Goal: Task Accomplishment & Management: Complete application form

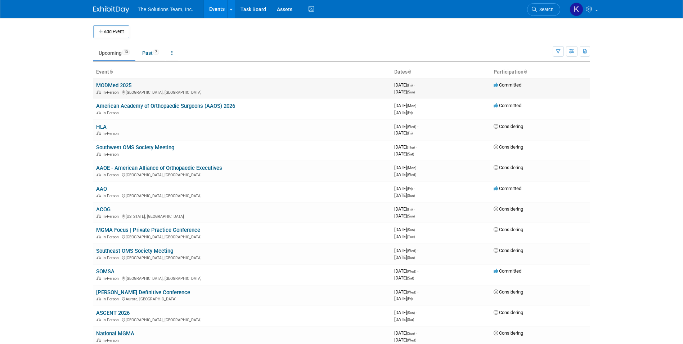
click at [126, 82] on link "MODMed 2025" at bounding box center [113, 85] width 35 height 6
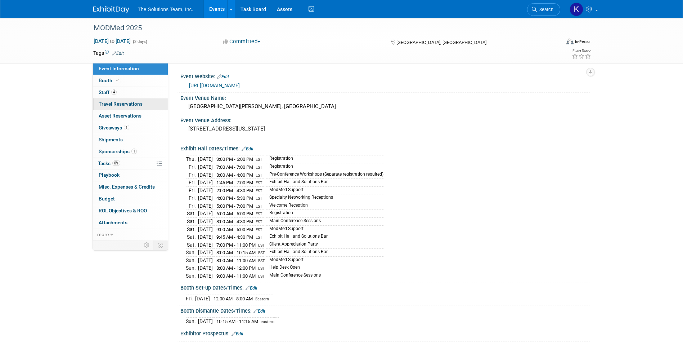
click at [132, 103] on span "Travel Reservations 0" at bounding box center [121, 104] width 44 height 6
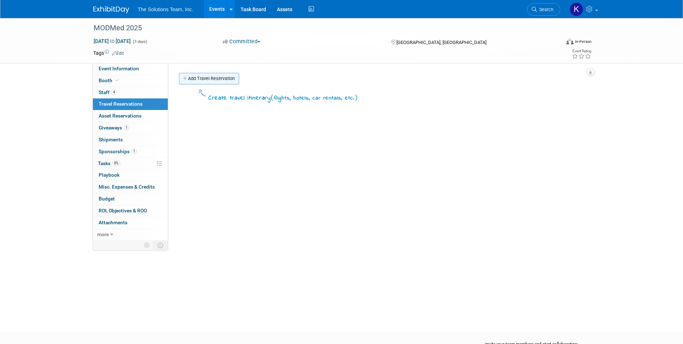
click at [206, 80] on link "Add Travel Reservation" at bounding box center [209, 79] width 60 height 12
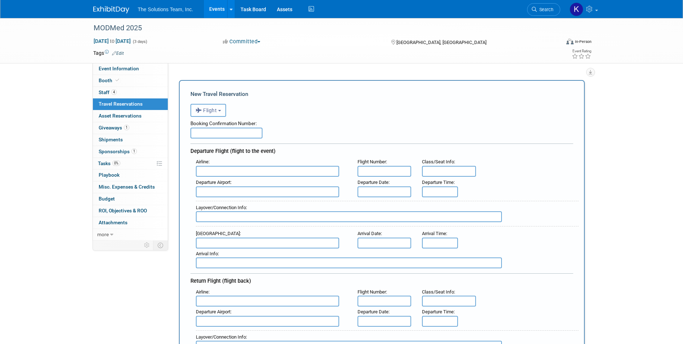
click at [211, 108] on span "Flight" at bounding box center [207, 110] width 22 height 6
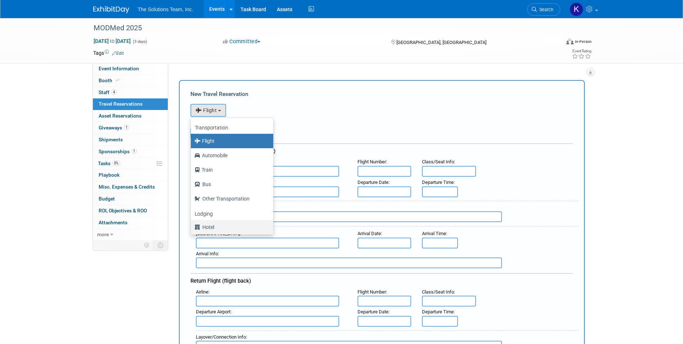
click at [204, 228] on label "Hotel" at bounding box center [230, 227] width 72 height 12
click at [192, 228] on input "Hotel" at bounding box center [189, 226] width 5 height 5
select select "6"
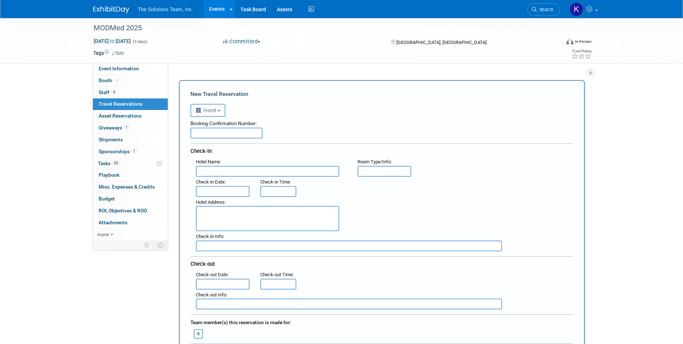
click at [211, 132] on input "text" at bounding box center [226, 132] width 72 height 11
paste input "454IY81R"
type input "454IY81R"
paste input "[GEOGRAPHIC_DATA], [GEOGRAPHIC_DATA]"
type input "[GEOGRAPHIC_DATA], [GEOGRAPHIC_DATA]"
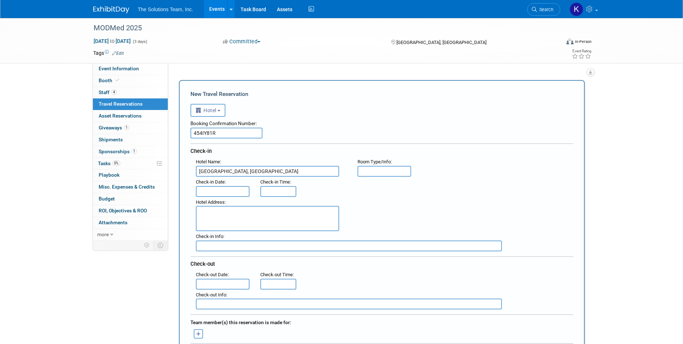
click at [214, 188] on input "text" at bounding box center [223, 191] width 54 height 11
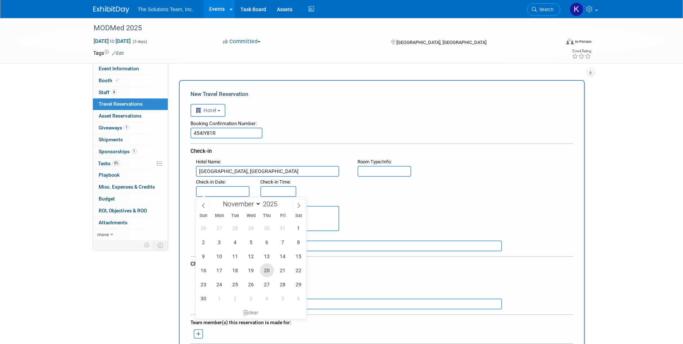
click at [262, 267] on span "20" at bounding box center [267, 270] width 14 height 14
type input "[DATE]"
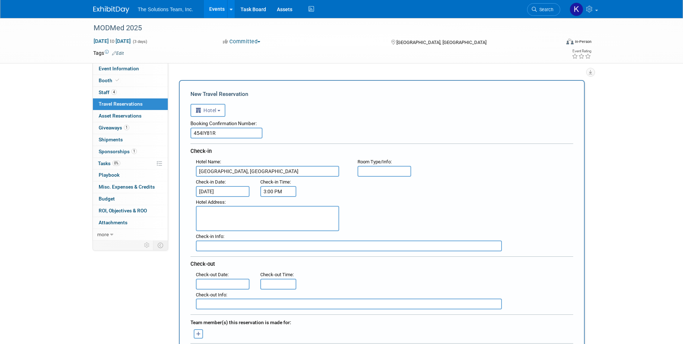
click at [274, 189] on input "3:00 PM" at bounding box center [278, 191] width 36 height 11
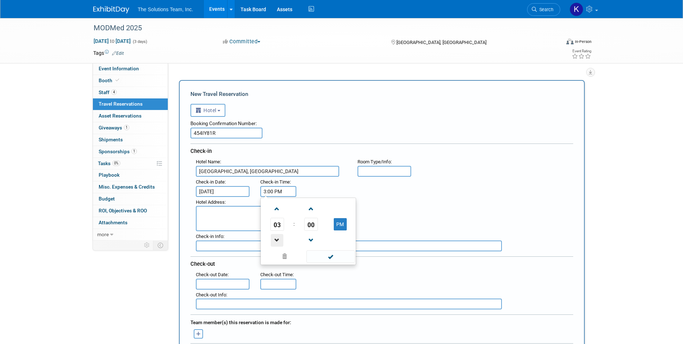
click at [280, 240] on span at bounding box center [277, 240] width 13 height 13
click at [282, 212] on span at bounding box center [277, 208] width 13 height 13
type input "4:00 PM"
click at [331, 258] on span at bounding box center [330, 256] width 49 height 13
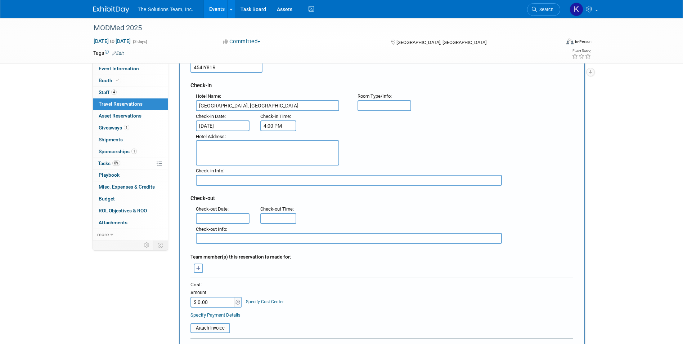
scroll to position [72, 0]
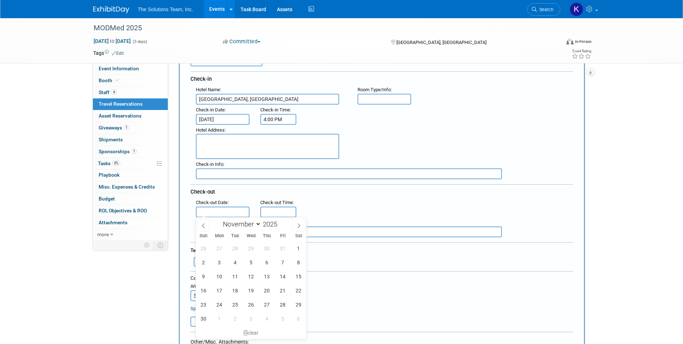
click at [211, 210] on input "text" at bounding box center [223, 211] width 54 height 11
click at [296, 291] on span "22" at bounding box center [299, 290] width 14 height 14
type input "[DATE]"
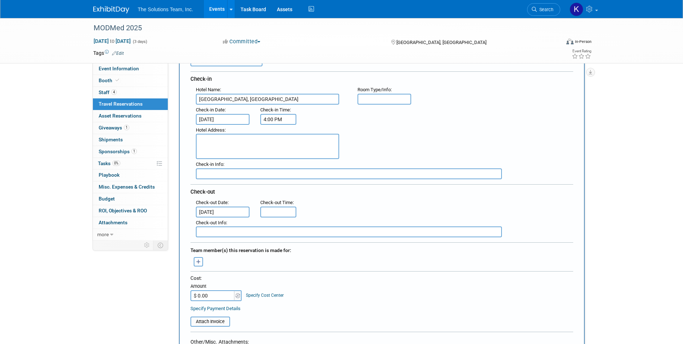
type input "11:00 AM"
click at [284, 210] on input "11:00 AM" at bounding box center [278, 211] width 36 height 11
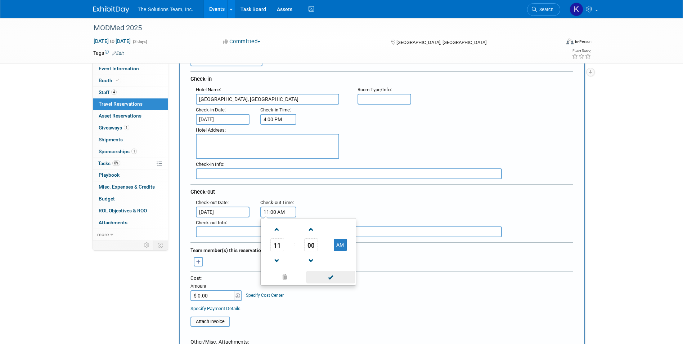
click at [324, 275] on span at bounding box center [330, 276] width 49 height 13
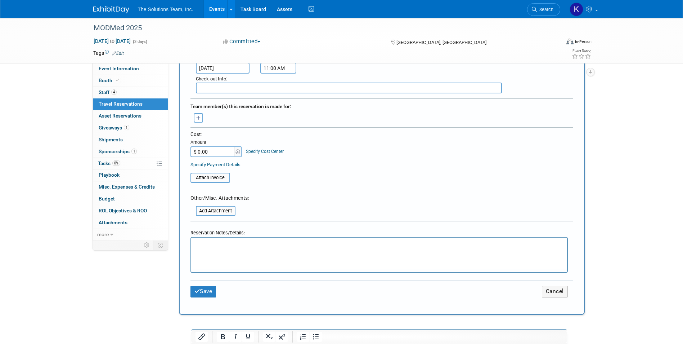
scroll to position [216, 0]
click at [219, 247] on html at bounding box center [379, 242] width 376 height 10
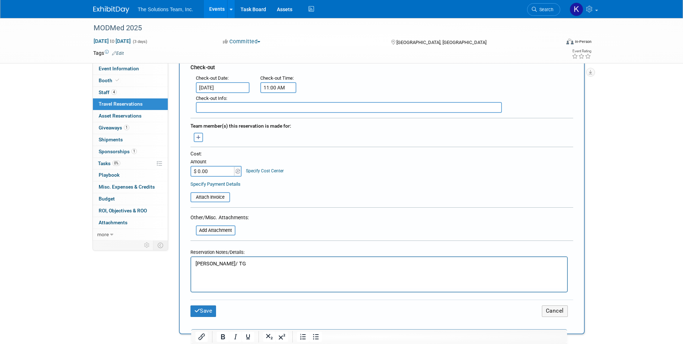
scroll to position [180, 0]
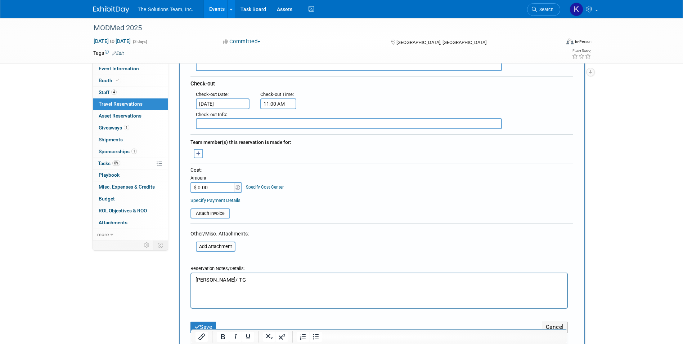
click at [217, 183] on input "$ 0.00" at bounding box center [212, 187] width 45 height 11
type input "$ 573.75"
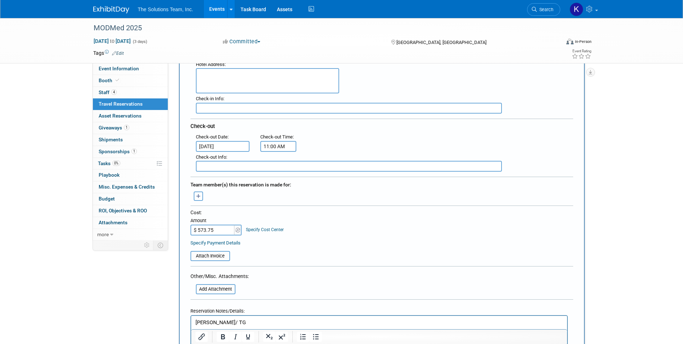
scroll to position [36, 0]
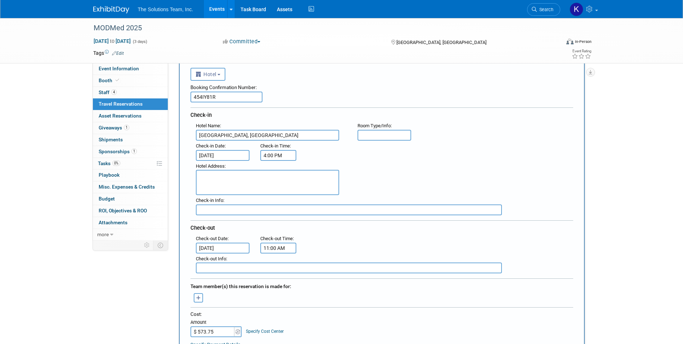
click at [226, 172] on textarea at bounding box center [267, 182] width 143 height 25
type textarea "[STREET_ADDRESS][US_STATE]"
click at [219, 206] on input "text" at bounding box center [349, 209] width 306 height 11
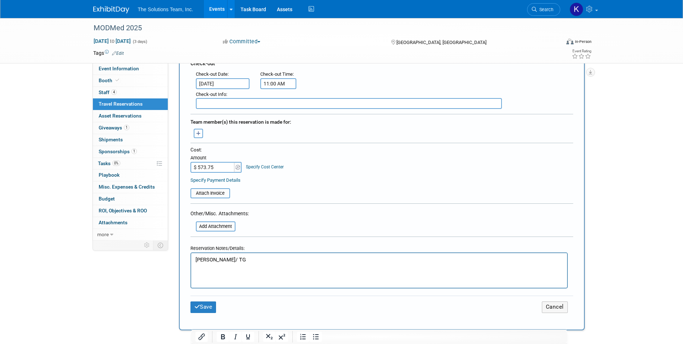
scroll to position [216, 0]
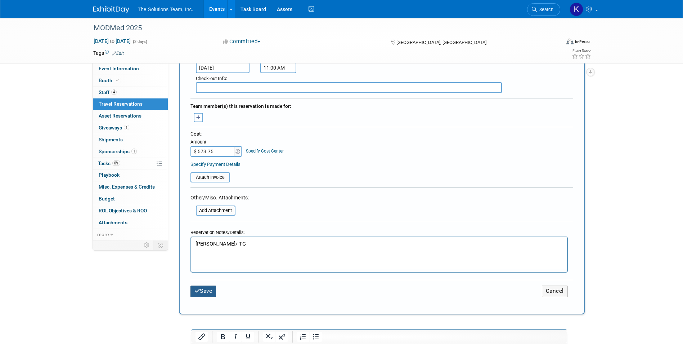
type input "[PERSON_NAME] - Marriott"
click at [198, 290] on icon "submit" at bounding box center [197, 290] width 6 height 5
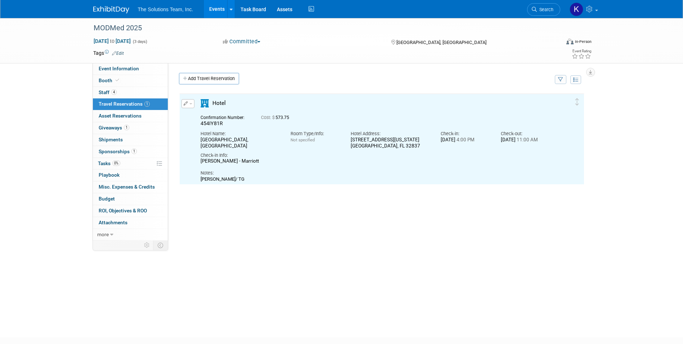
scroll to position [0, 0]
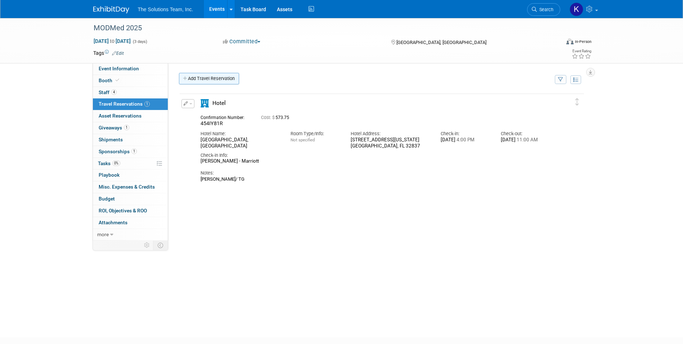
click at [206, 78] on link "Add Travel Reservation" at bounding box center [209, 79] width 60 height 12
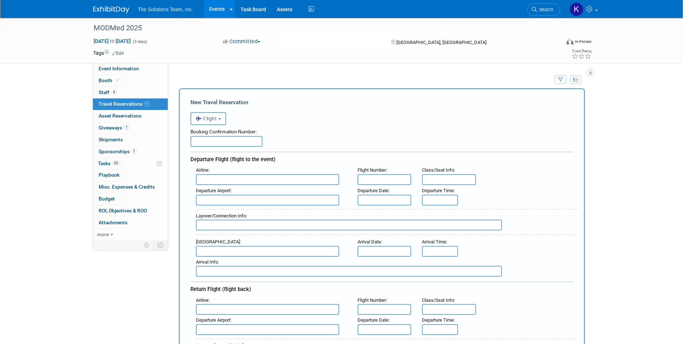
click at [219, 113] on button "Flight" at bounding box center [208, 118] width 36 height 13
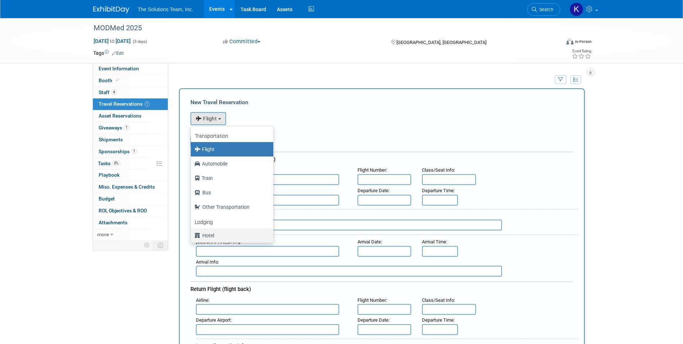
click at [221, 237] on label "Hotel" at bounding box center [230, 235] width 72 height 12
click at [192, 237] on input "Hotel" at bounding box center [189, 234] width 5 height 5
select select "6"
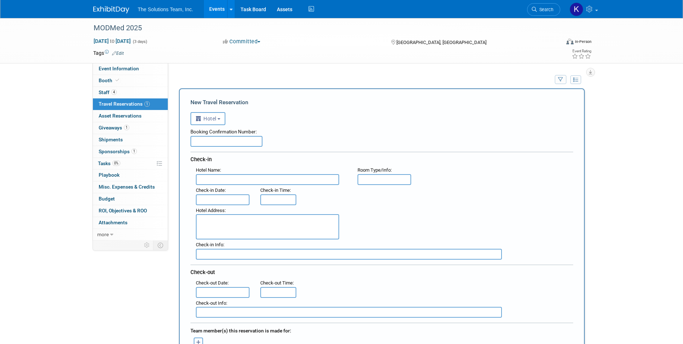
click at [203, 142] on input "text" at bounding box center [226, 141] width 72 height 11
paste input "71724930"
click at [206, 142] on input "71724930" at bounding box center [226, 141] width 72 height 11
type input "71724930"
click at [209, 177] on input "text" at bounding box center [267, 179] width 143 height 11
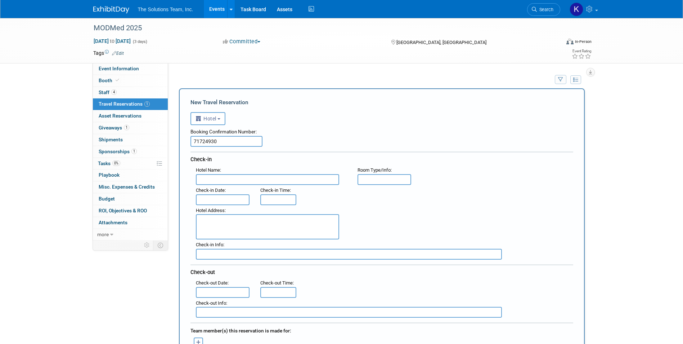
paste input "[GEOGRAPHIC_DATA], [GEOGRAPHIC_DATA]"
type input "[GEOGRAPHIC_DATA], [GEOGRAPHIC_DATA]"
click at [198, 199] on input "text" at bounding box center [223, 199] width 54 height 11
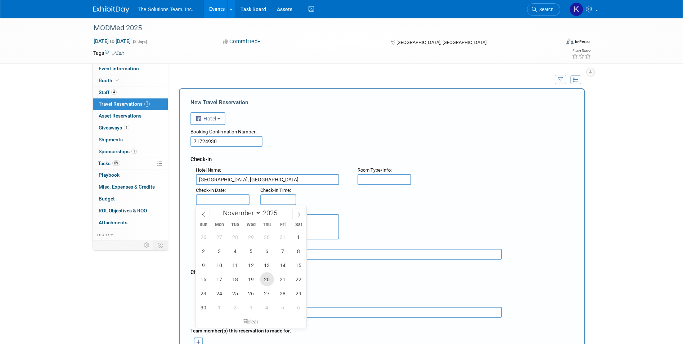
click at [272, 280] on span "20" at bounding box center [267, 279] width 14 height 14
type input "[DATE]"
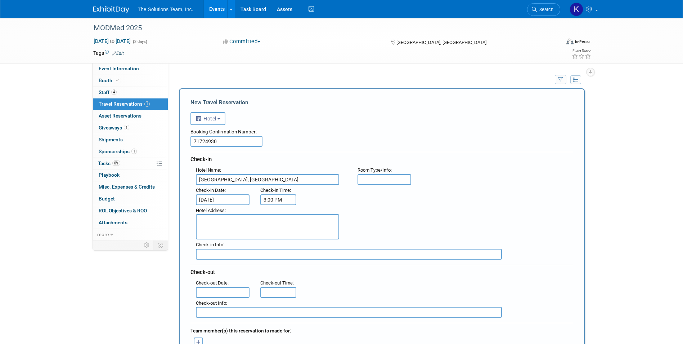
click at [273, 195] on input "3:00 PM" at bounding box center [278, 199] width 36 height 11
click at [281, 218] on span at bounding box center [277, 217] width 13 height 13
type input "4:00 PM"
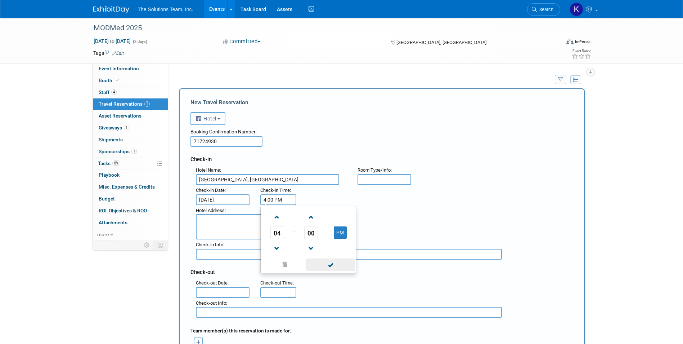
click at [321, 265] on span at bounding box center [330, 264] width 49 height 13
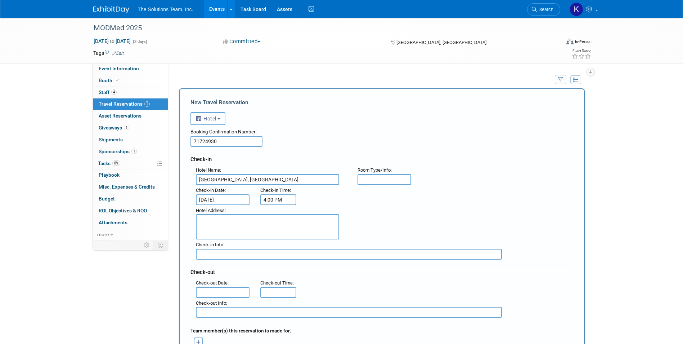
click at [206, 291] on input "text" at bounding box center [223, 292] width 54 height 11
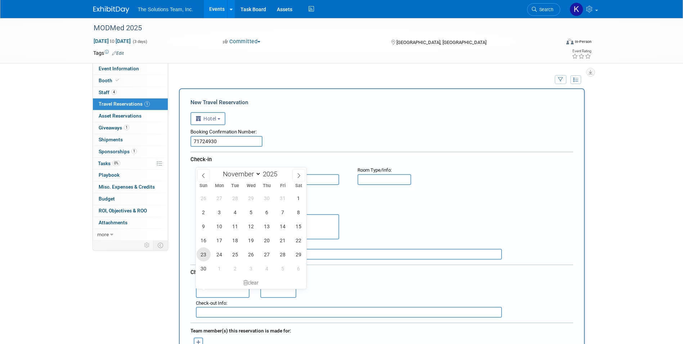
click at [207, 255] on span "23" at bounding box center [204, 254] width 14 height 14
type input "[DATE]"
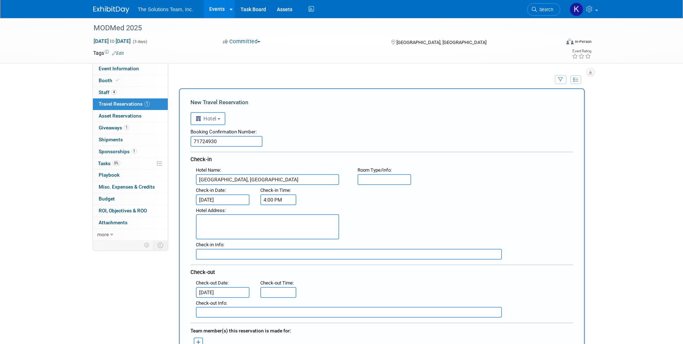
type input "11:00 AM"
click at [277, 288] on input "11:00 AM" at bounding box center [278, 292] width 36 height 11
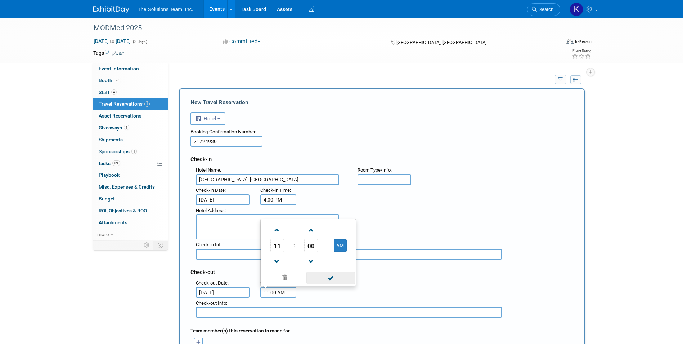
click at [337, 277] on span at bounding box center [330, 277] width 49 height 13
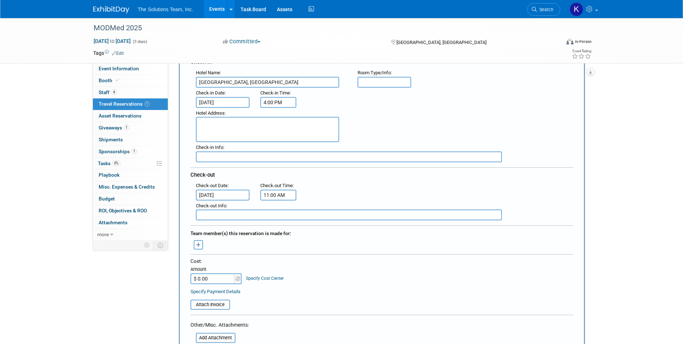
scroll to position [108, 0]
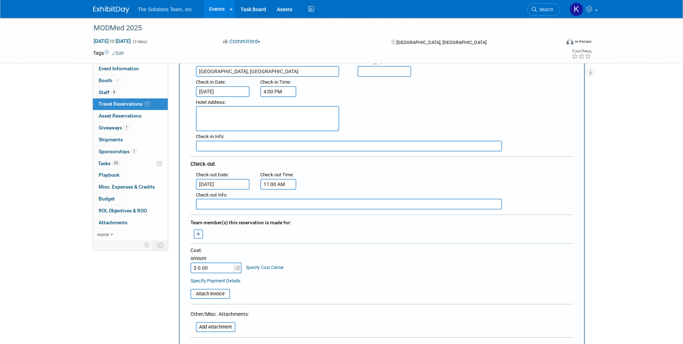
click at [215, 264] on input "$ 0.00" at bounding box center [212, 267] width 45 height 11
type input "$ 765.00"
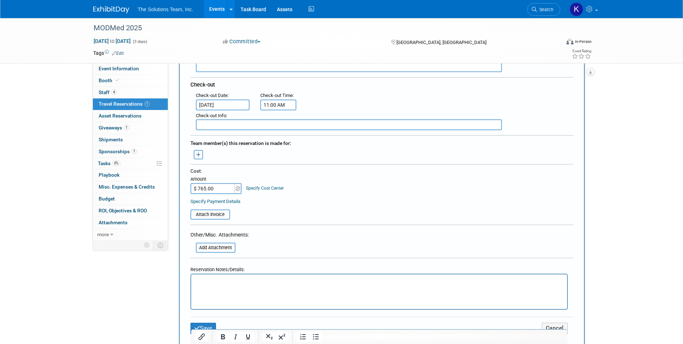
scroll to position [216, 0]
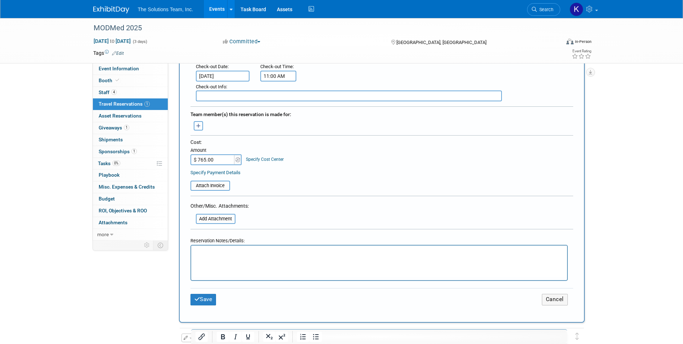
click at [197, 126] on icon "button" at bounding box center [198, 126] width 5 height 5
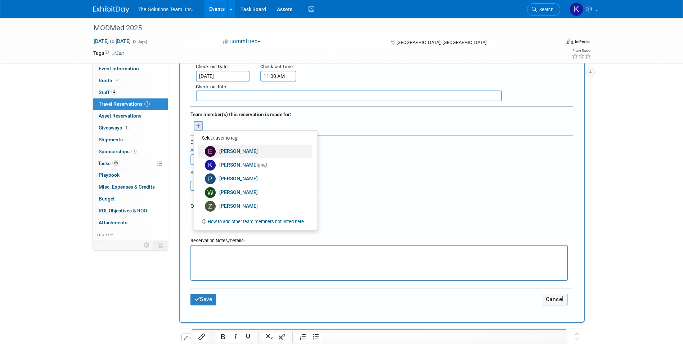
click at [249, 150] on link "[PERSON_NAME]" at bounding box center [255, 151] width 115 height 14
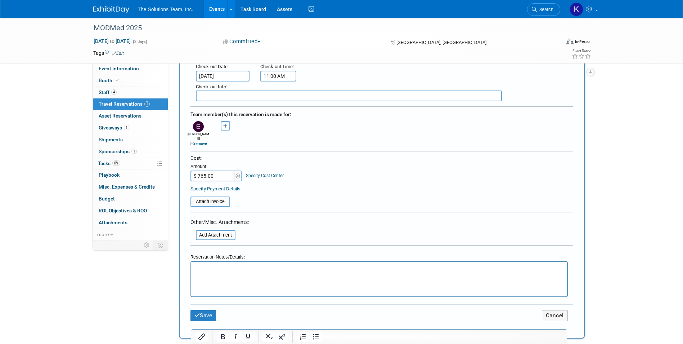
click at [224, 125] on icon "button" at bounding box center [225, 126] width 5 height 5
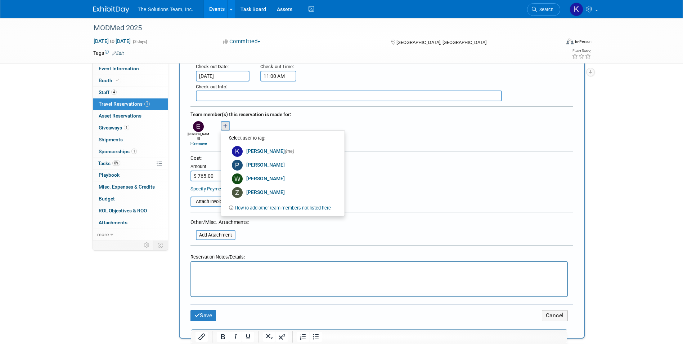
click at [300, 115] on div "Team member(s) this reservation is made for:" at bounding box center [381, 114] width 383 height 12
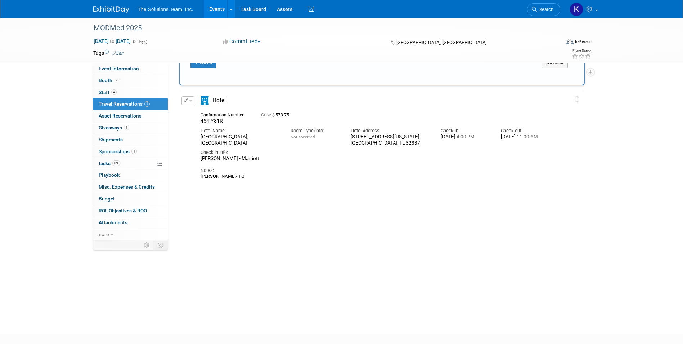
scroll to position [441, 0]
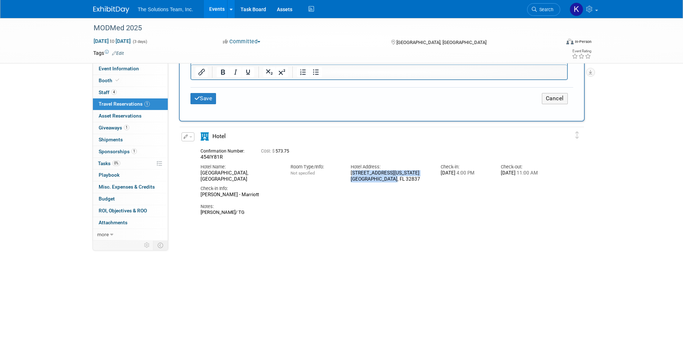
drag, startPoint x: 390, startPoint y: 174, endPoint x: 349, endPoint y: 168, distance: 41.2
click at [349, 168] on div "Hotel Address: [STREET_ADDRESS][US_STATE]" at bounding box center [390, 171] width 90 height 22
drag, startPoint x: 349, startPoint y: 168, endPoint x: 358, endPoint y: 167, distance: 9.0
copy div "[STREET_ADDRESS][US_STATE]"
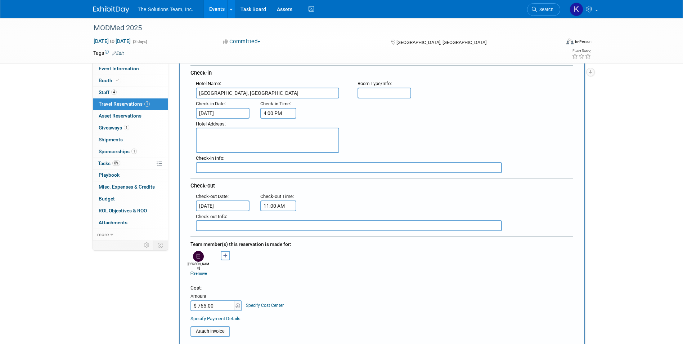
scroll to position [81, 0]
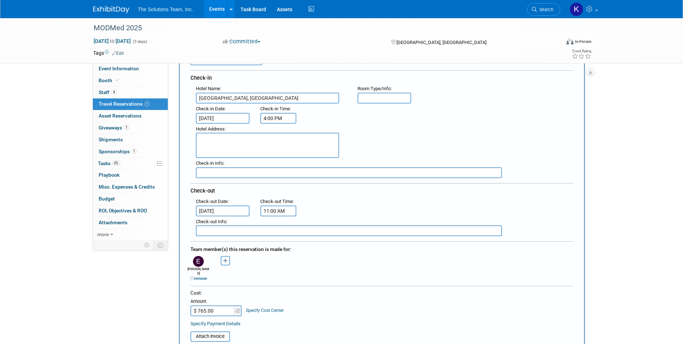
click at [201, 140] on textarea at bounding box center [267, 145] width 143 height 25
paste textarea "[STREET_ADDRESS][US_STATE]"
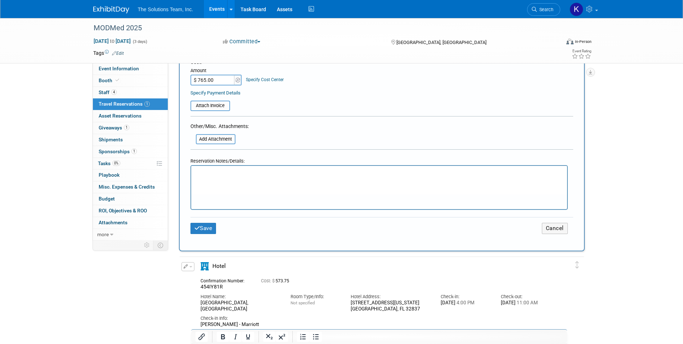
scroll to position [324, 0]
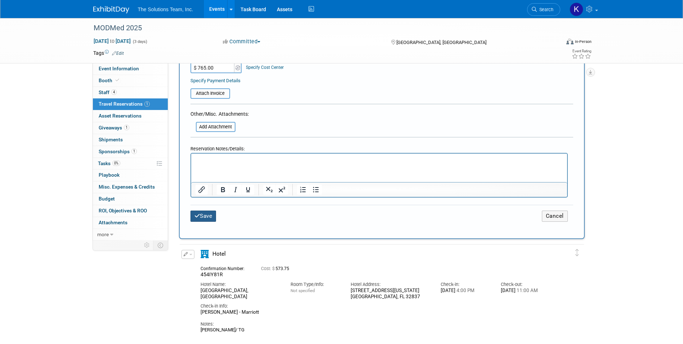
type textarea "[STREET_ADDRESS][US_STATE]"
click at [206, 210] on button "Save" at bounding box center [203, 215] width 26 height 11
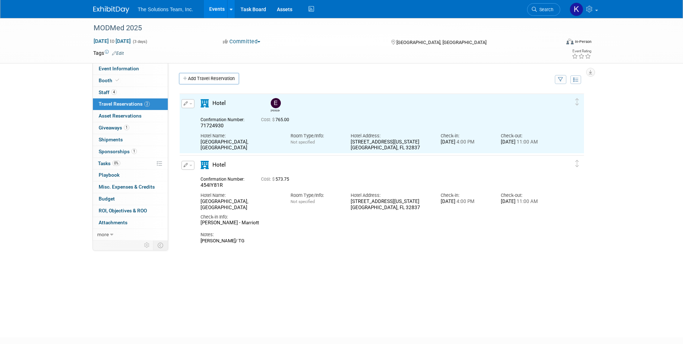
scroll to position [0, 0]
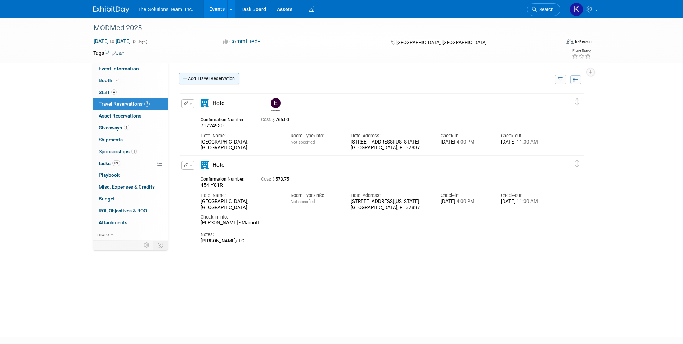
click at [226, 79] on link "Add Travel Reservation" at bounding box center [209, 79] width 60 height 12
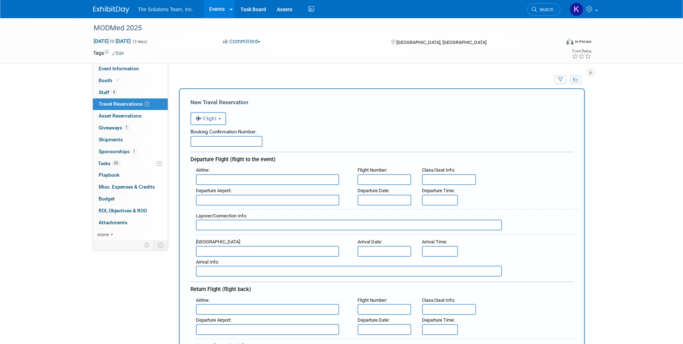
click at [213, 113] on button "Flight" at bounding box center [208, 118] width 36 height 13
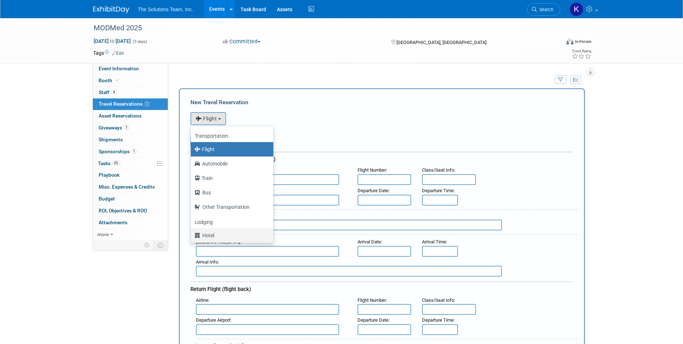
click at [216, 235] on label "Hotel" at bounding box center [230, 235] width 72 height 12
click at [192, 235] on input "Hotel" at bounding box center [189, 234] width 5 height 5
select select "6"
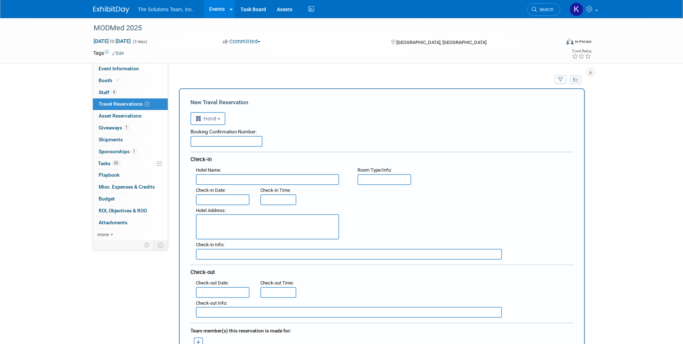
click at [208, 144] on input "text" at bounding box center [226, 141] width 72 height 11
paste input "71695143"
type input "71695143"
paste input "[GEOGRAPHIC_DATA], [GEOGRAPHIC_DATA]"
type input "[GEOGRAPHIC_DATA], [GEOGRAPHIC_DATA]"
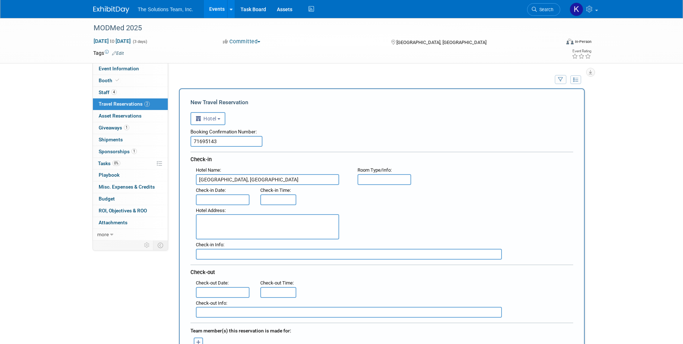
click at [221, 199] on input "text" at bounding box center [223, 199] width 54 height 11
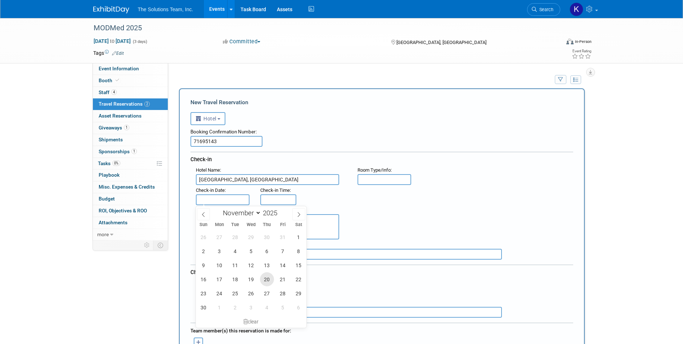
click at [261, 277] on span "20" at bounding box center [267, 279] width 14 height 14
type input "[DATE]"
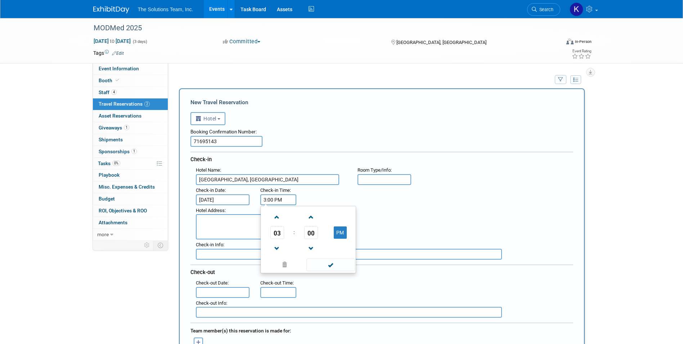
click at [272, 203] on input "3:00 PM" at bounding box center [278, 199] width 36 height 11
click at [279, 213] on span at bounding box center [277, 217] width 13 height 13
type input "4:00 PM"
click at [335, 267] on span at bounding box center [330, 264] width 49 height 13
click at [221, 292] on input "text" at bounding box center [223, 292] width 54 height 11
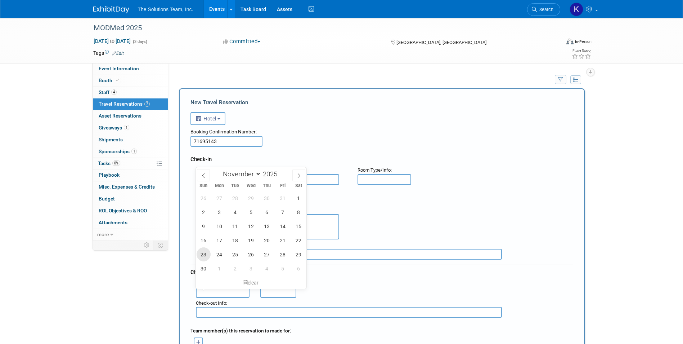
click at [206, 253] on span "23" at bounding box center [204, 254] width 14 height 14
type input "[DATE]"
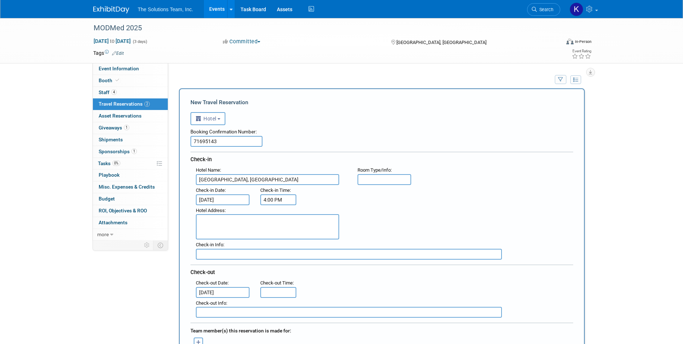
type input "11:00 AM"
click at [271, 289] on input "11:00 AM" at bounding box center [278, 292] width 36 height 11
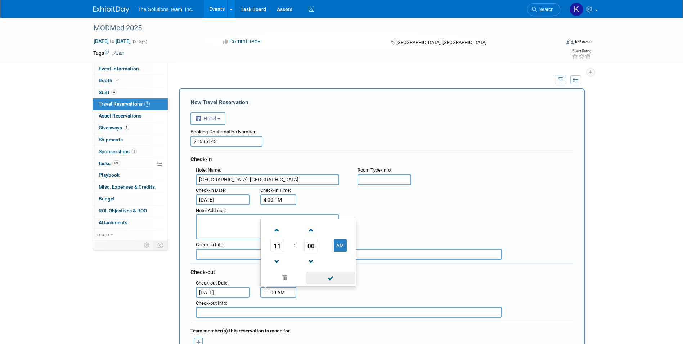
click at [343, 280] on span at bounding box center [330, 277] width 49 height 13
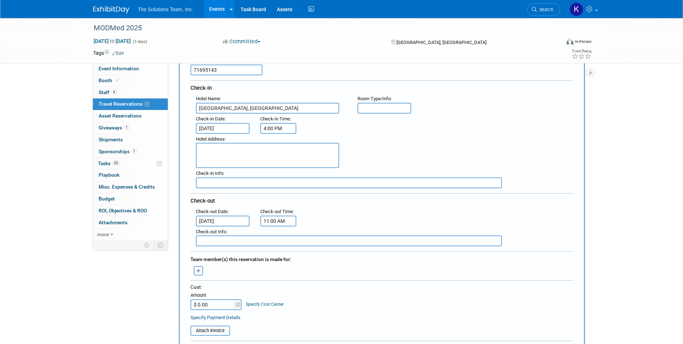
scroll to position [72, 0]
click at [194, 271] on button "button" at bounding box center [198, 269] width 9 height 9
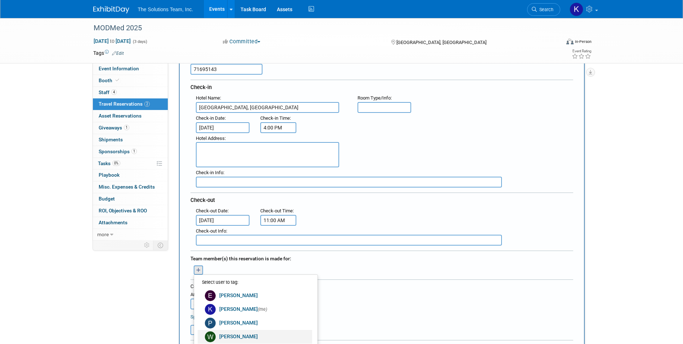
click at [243, 333] on link "[PERSON_NAME]" at bounding box center [255, 336] width 115 height 14
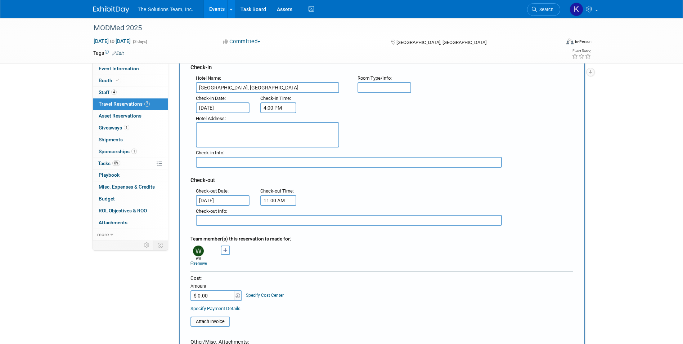
scroll to position [108, 0]
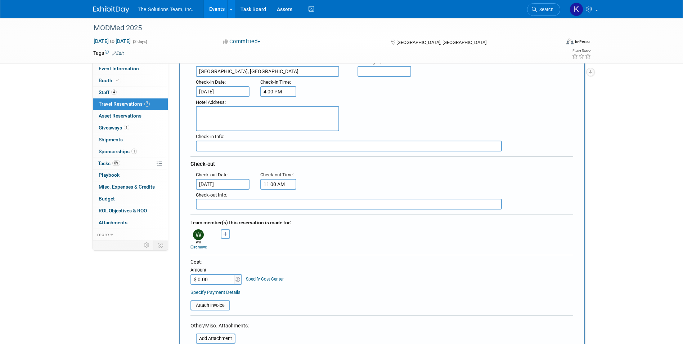
click at [210, 283] on input "$ 0.00" at bounding box center [212, 279] width 45 height 11
type input "$ 765.00"
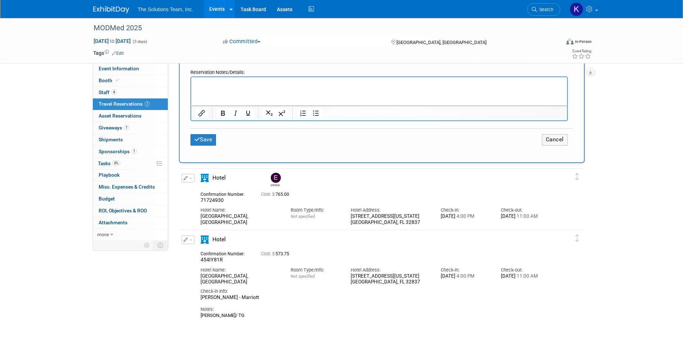
scroll to position [396, 0]
drag, startPoint x: 392, startPoint y: 223, endPoint x: 349, endPoint y: 215, distance: 43.5
click at [349, 215] on div "Hotel Address: [STREET_ADDRESS][US_STATE]" at bounding box center [390, 214] width 90 height 22
drag, startPoint x: 349, startPoint y: 215, endPoint x: 354, endPoint y: 218, distance: 5.6
copy div "[STREET_ADDRESS][US_STATE]"
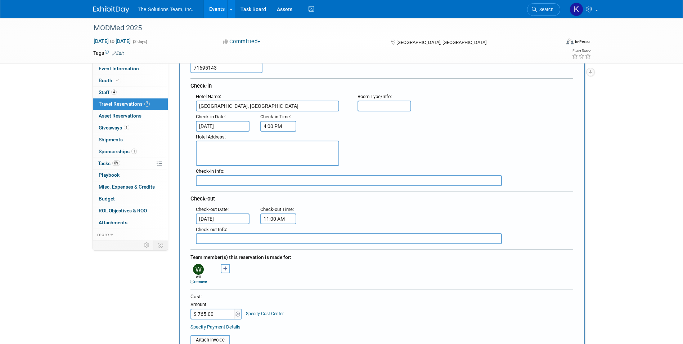
scroll to position [72, 0]
paste textarea "[STREET_ADDRESS][US_STATE]"
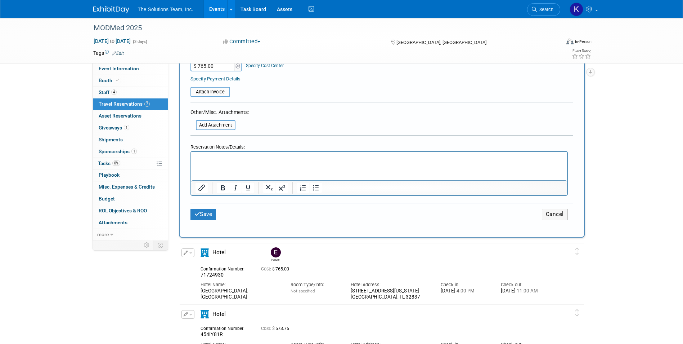
scroll to position [324, 0]
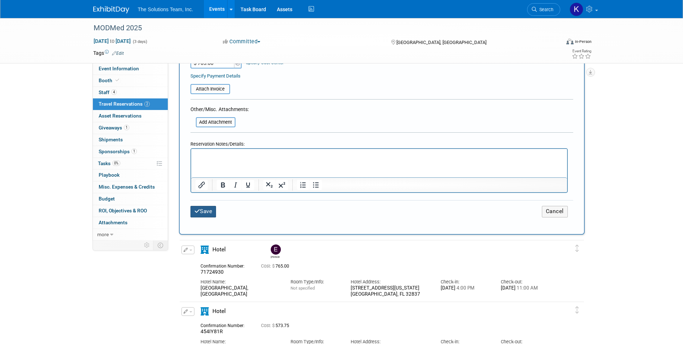
type textarea "[STREET_ADDRESS][US_STATE]"
click at [209, 211] on button "Save" at bounding box center [203, 211] width 26 height 11
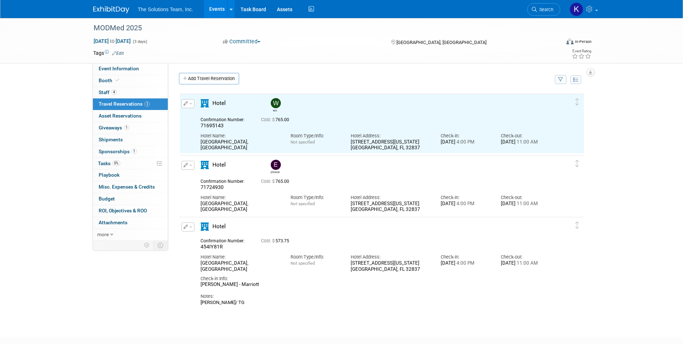
scroll to position [0, 0]
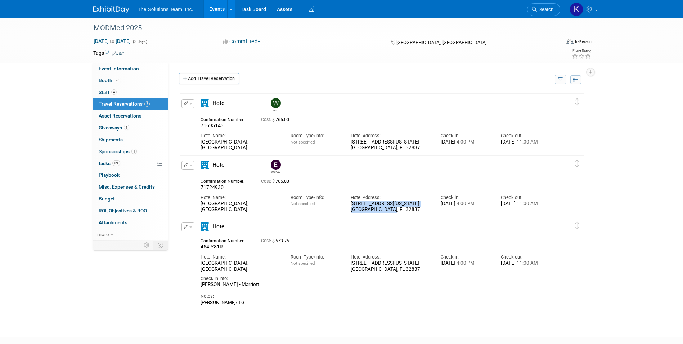
drag, startPoint x: 393, startPoint y: 212, endPoint x: 349, endPoint y: 206, distance: 44.4
click at [349, 206] on div "Hotel Address: [STREET_ADDRESS][US_STATE]" at bounding box center [390, 201] width 90 height 22
drag, startPoint x: 349, startPoint y: 206, endPoint x: 364, endPoint y: 205, distance: 14.8
copy div "[STREET_ADDRESS][US_STATE]"
click at [232, 80] on link "Add Travel Reservation" at bounding box center [209, 79] width 60 height 12
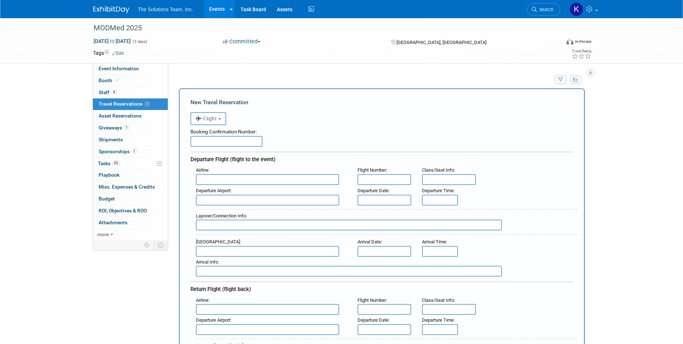
click at [214, 141] on input "text" at bounding box center [226, 141] width 72 height 11
type input "F7RRVG"
click at [271, 207] on span "Delta Air Lines (DAL)" at bounding box center [271, 203] width 150 height 12
type input "Delta Air Lines (DAL)"
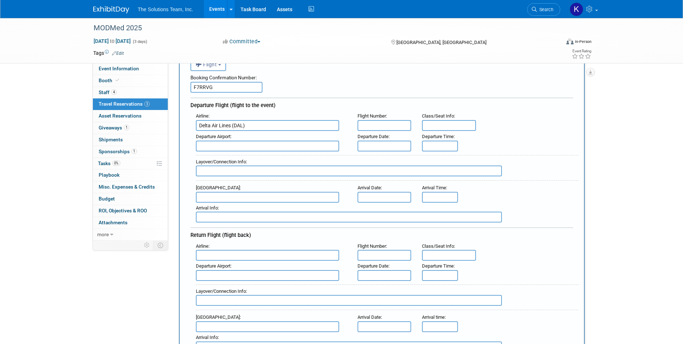
scroll to position [72, 0]
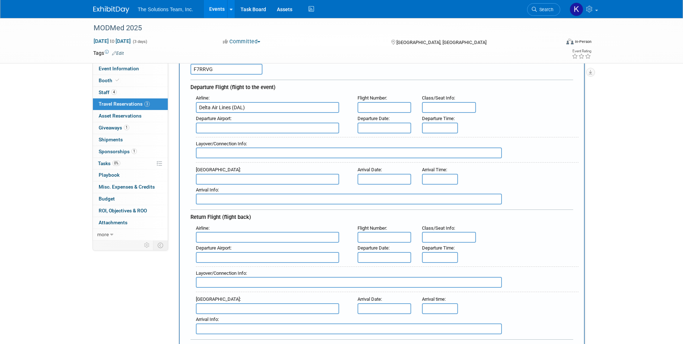
click at [377, 106] on input "text" at bounding box center [385, 107] width 54 height 11
type input "976"
click at [449, 108] on input "text" at bounding box center [449, 107] width 54 height 11
type input "26A"
click at [207, 128] on input "text" at bounding box center [267, 127] width 143 height 11
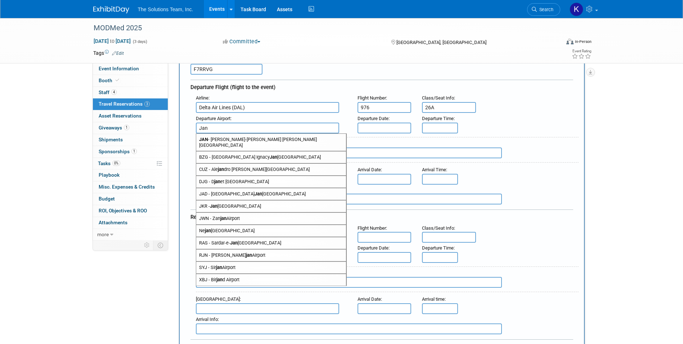
click at [251, 138] on span "[PERSON_NAME]-[PERSON_NAME] [PERSON_NAME][GEOGRAPHIC_DATA]" at bounding box center [271, 142] width 150 height 17
type input "[PERSON_NAME]-[PERSON_NAME] [PERSON_NAME][GEOGRAPHIC_DATA]"
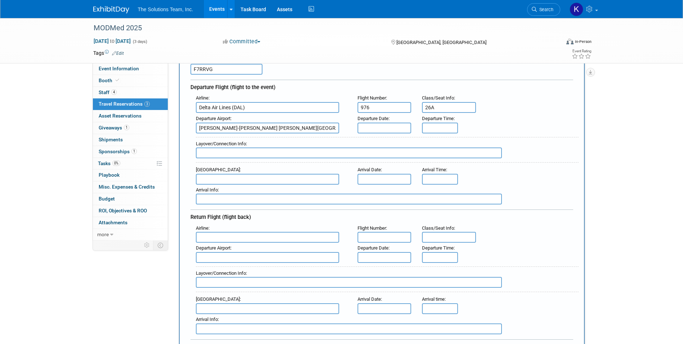
click at [373, 125] on input "text" at bounding box center [385, 127] width 54 height 11
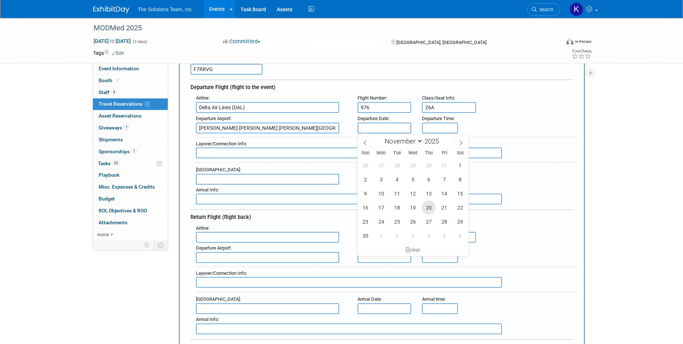
click at [427, 207] on span "20" at bounding box center [429, 207] width 14 height 14
type input "[DATE]"
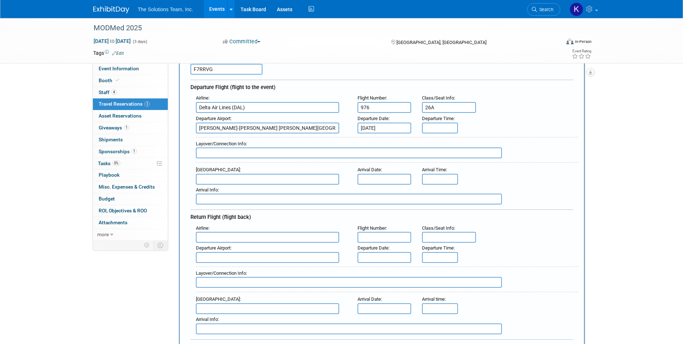
click at [236, 155] on input "text" at bounding box center [349, 152] width 306 height 11
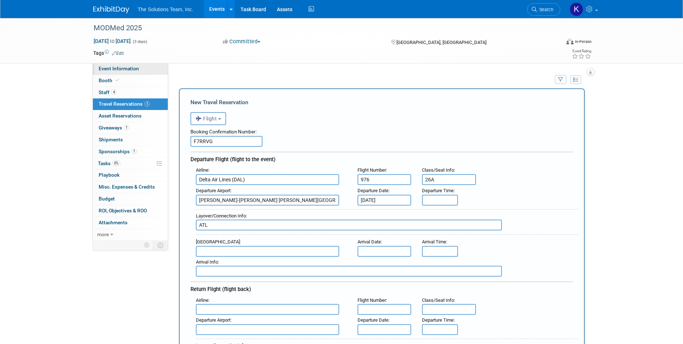
type input "ATL"
click at [125, 69] on span "Event Information" at bounding box center [119, 69] width 40 height 6
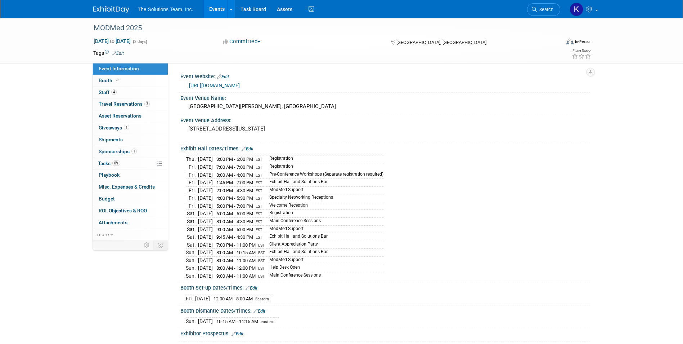
scroll to position [36, 0]
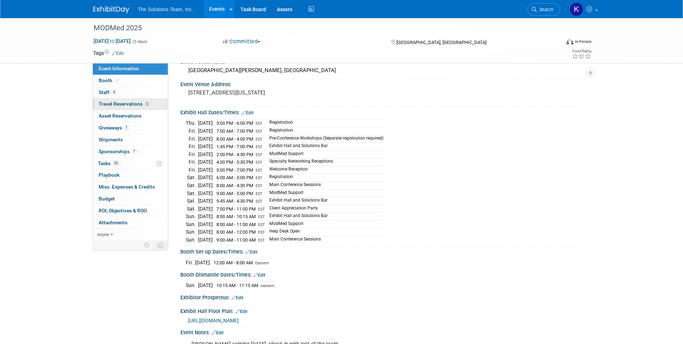
click at [133, 103] on span "Travel Reservations 3" at bounding box center [124, 104] width 51 height 6
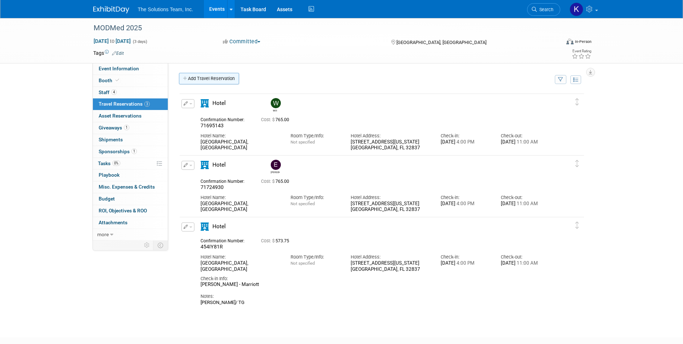
scroll to position [0, 0]
click at [218, 82] on link "Add Travel Reservation" at bounding box center [209, 79] width 60 height 12
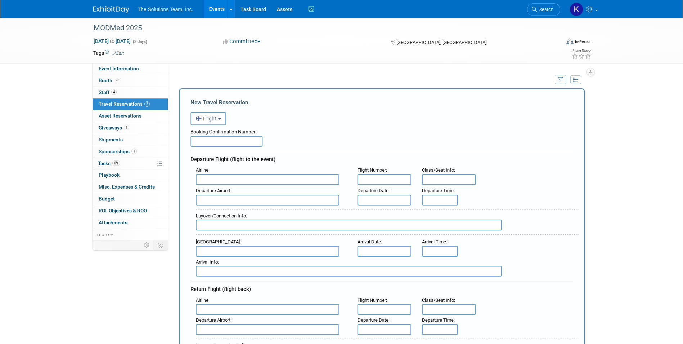
click at [226, 147] on input "text" at bounding box center [226, 141] width 72 height 11
type input "F7RRVG"
click at [241, 178] on input "text" at bounding box center [267, 179] width 143 height 11
click at [227, 203] on span "Delta Air Lines (DAL)" at bounding box center [271, 203] width 150 height 12
type input "Delta Air Lines (DAL)"
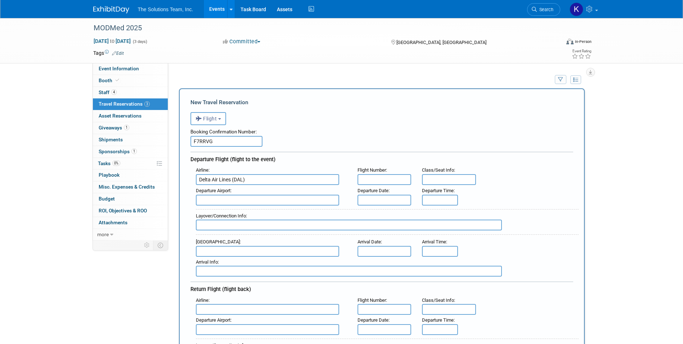
click at [367, 181] on input "text" at bounding box center [385, 179] width 54 height 11
type input "976"
type input "26A"
click at [229, 197] on input "text" at bounding box center [267, 199] width 143 height 11
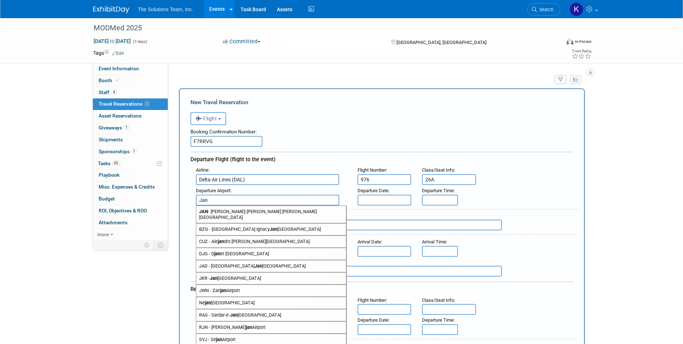
click at [231, 209] on span "[PERSON_NAME]-[PERSON_NAME] [PERSON_NAME][GEOGRAPHIC_DATA]" at bounding box center [271, 214] width 150 height 17
type input "[PERSON_NAME]-[PERSON_NAME] [PERSON_NAME][GEOGRAPHIC_DATA]"
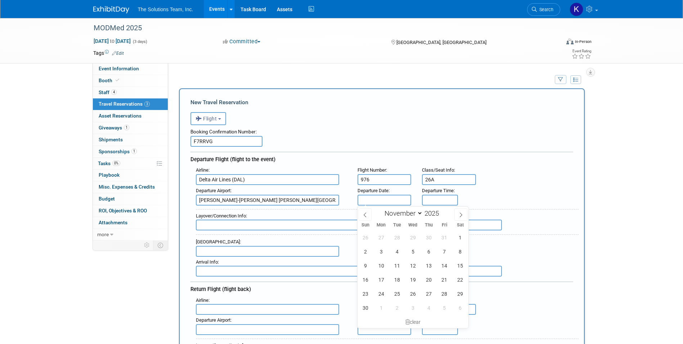
click at [379, 199] on input "text" at bounding box center [385, 199] width 54 height 11
click at [430, 277] on span "20" at bounding box center [429, 279] width 14 height 14
type input "[DATE]"
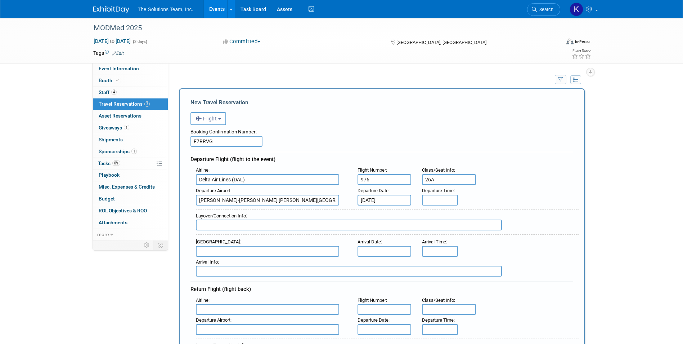
click at [440, 202] on body "The Solutions Team, Inc. Events Add Event Bulk Upload Events Shareable Event Bo…" at bounding box center [341, 172] width 683 height 344
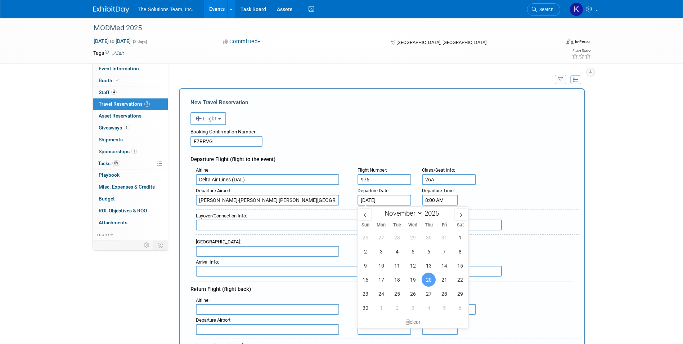
click at [438, 197] on input "8:00 AM" at bounding box center [440, 199] width 36 height 11
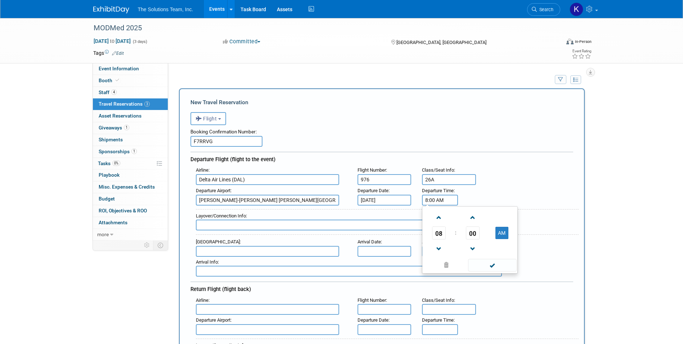
drag, startPoint x: 434, startPoint y: 200, endPoint x: 421, endPoint y: 200, distance: 13.3
click at [421, 200] on div "Departure Time : 8:00 AM 08 : 00 AM 12 01 02 03 04 05 06 07 08 09 10 11 00 05 1…" at bounding box center [439, 195] width 45 height 20
type input "10:57 AM"
click at [546, 170] on div "Airline : Delta Air Lines (DAL) Flight Number : 976 Class/Seat Info : 26A" at bounding box center [384, 175] width 388 height 21
click at [211, 224] on input "text" at bounding box center [349, 224] width 306 height 11
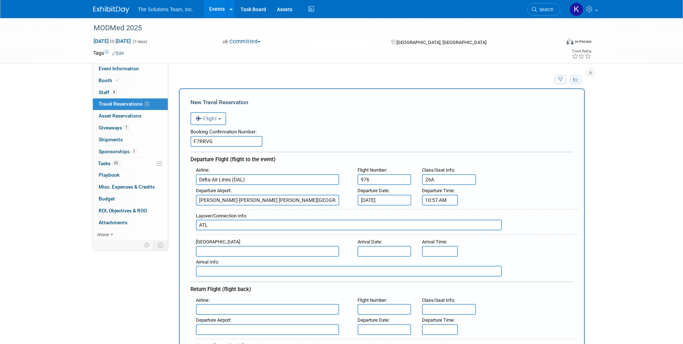
type input "ATL"
click at [213, 250] on input "text" at bounding box center [267, 251] width 143 height 11
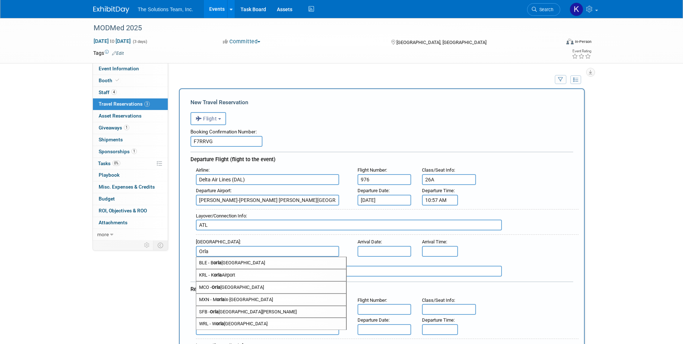
click at [262, 288] on span "MCO - Orla [GEOGRAPHIC_DATA]" at bounding box center [271, 287] width 150 height 12
type input "MCO - [GEOGRAPHIC_DATA]"
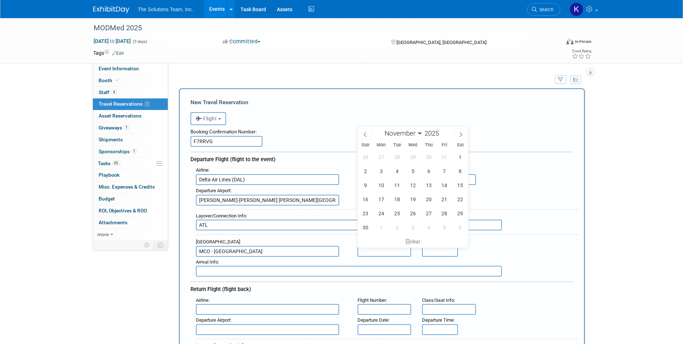
click at [394, 253] on input "text" at bounding box center [385, 251] width 54 height 11
click at [432, 198] on span "20" at bounding box center [429, 199] width 14 height 14
type input "[DATE]"
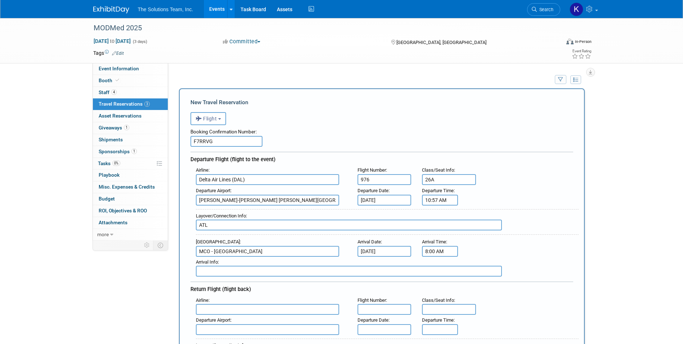
click at [434, 250] on input "8:00 AM" at bounding box center [440, 251] width 36 height 11
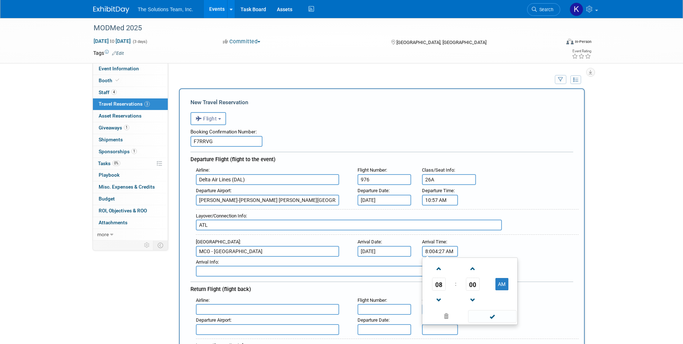
drag, startPoint x: 436, startPoint y: 250, endPoint x: 419, endPoint y: 250, distance: 16.6
click at [419, 250] on div "Arrival Time : 8:004:27 AM 08 : 00 AM 12 01 02 03 04 05 06 07 08 09 10 11 00 05…" at bounding box center [439, 246] width 45 height 20
click at [445, 250] on input "4:27 AM" at bounding box center [440, 251] width 36 height 11
type input "4:27 PM"
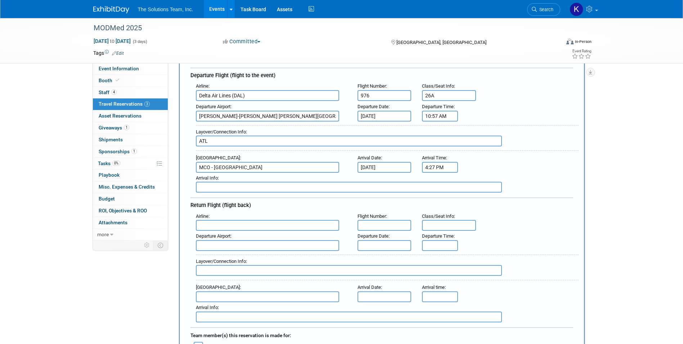
scroll to position [108, 0]
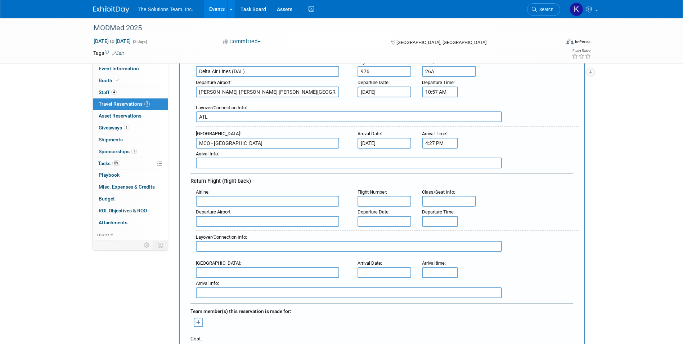
click at [209, 200] on input "text" at bounding box center [267, 201] width 143 height 11
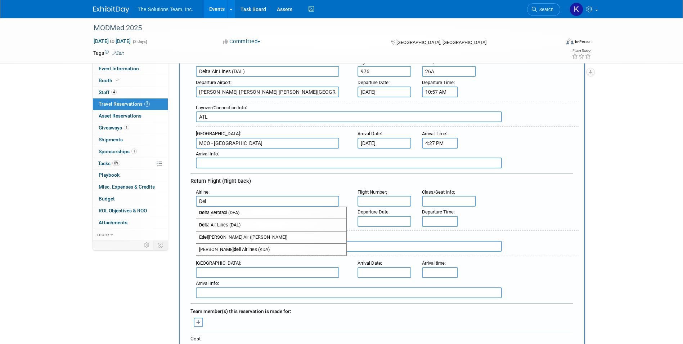
click at [215, 223] on span "Del ta Air Lines (DAL)" at bounding box center [271, 225] width 150 height 12
type input "Delta Air Lines (DAL)"
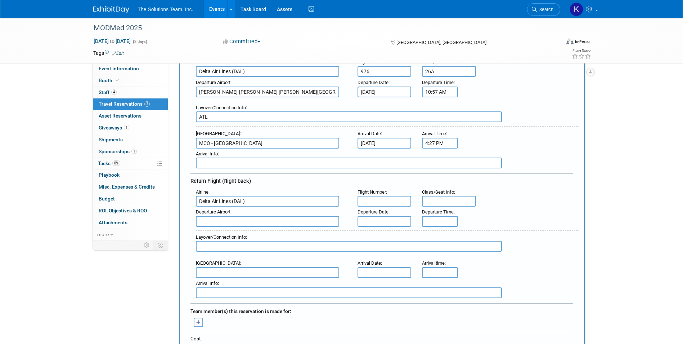
click at [379, 200] on input "text" at bounding box center [385, 201] width 54 height 11
type input "1576"
click at [437, 201] on input "text" at bounding box center [449, 201] width 54 height 11
type input "31F"
click at [247, 221] on input "text" at bounding box center [267, 221] width 143 height 11
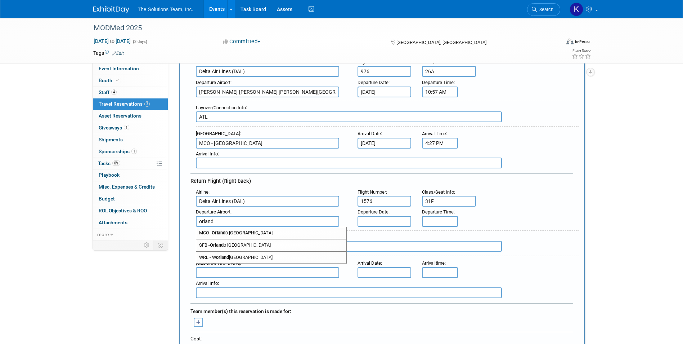
click at [247, 230] on span "MCO - [GEOGRAPHIC_DATA]" at bounding box center [271, 233] width 150 height 12
type input "MCO - [GEOGRAPHIC_DATA]"
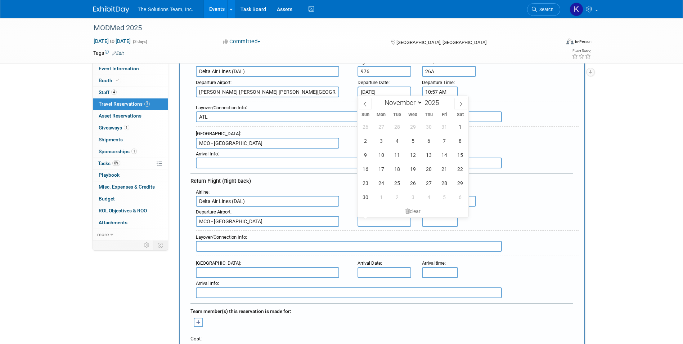
click at [374, 218] on input "text" at bounding box center [385, 221] width 54 height 11
click at [369, 184] on span "23" at bounding box center [365, 183] width 14 height 14
type input "[DATE]"
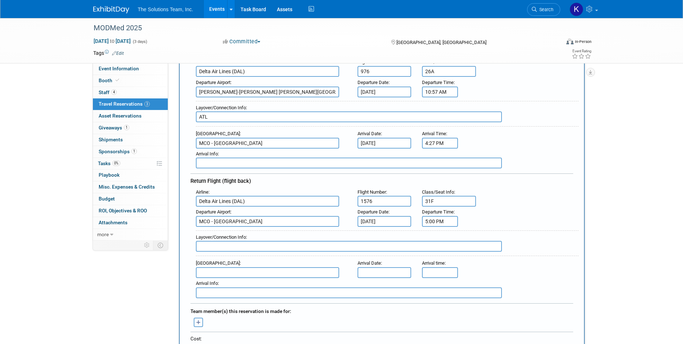
click at [433, 220] on input "5:00 PM" at bounding box center [440, 221] width 36 height 11
drag, startPoint x: 445, startPoint y: 220, endPoint x: 409, endPoint y: 220, distance: 36.4
click at [409, 220] on div "Departure Airport : [GEOGRAPHIC_DATA] Departure Date : [DATE] Departure Time : …" at bounding box center [384, 216] width 388 height 20
type input "3:31 PM"
click at [513, 217] on div "Departure Airport : [GEOGRAPHIC_DATA] Departure Date : [DATE] Departure Time : …" at bounding box center [384, 216] width 388 height 20
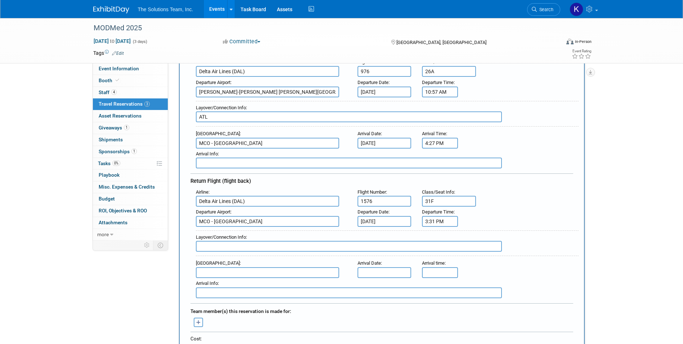
click at [204, 246] on input "text" at bounding box center [349, 246] width 306 height 11
type input "ATL"
click at [221, 270] on input "text" at bounding box center [267, 272] width 143 height 11
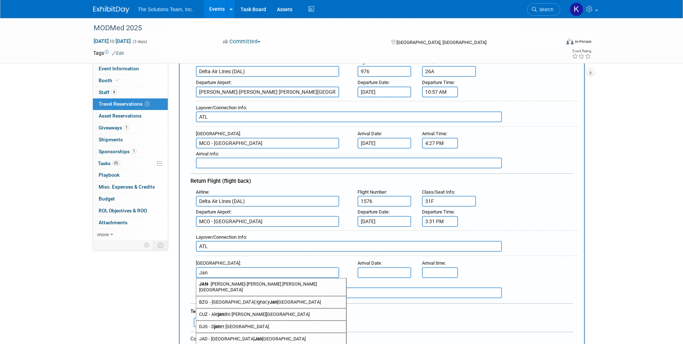
click at [235, 280] on span "[PERSON_NAME]-[PERSON_NAME] [PERSON_NAME][GEOGRAPHIC_DATA]" at bounding box center [271, 286] width 150 height 17
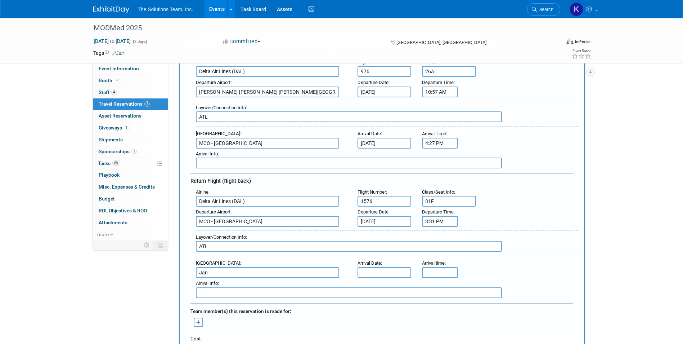
type input "[PERSON_NAME]-[PERSON_NAME] [PERSON_NAME][GEOGRAPHIC_DATA]"
click at [373, 270] on input "text" at bounding box center [385, 272] width 54 height 11
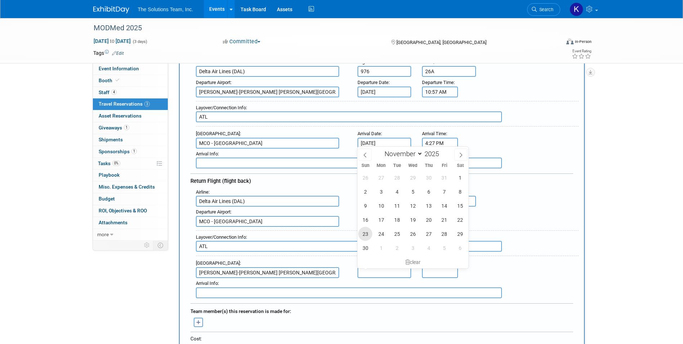
click at [369, 237] on span "23" at bounding box center [365, 233] width 14 height 14
type input "[DATE]"
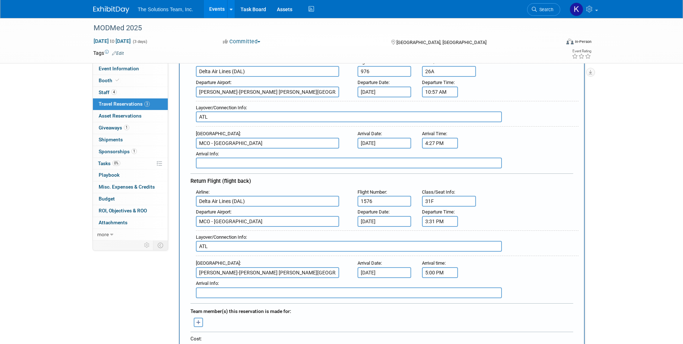
click at [426, 274] on input "5:00 PM" at bounding box center [440, 272] width 36 height 11
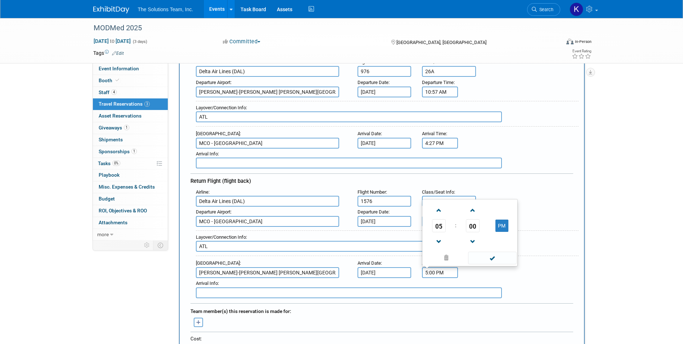
drag, startPoint x: 452, startPoint y: 273, endPoint x: 410, endPoint y: 272, distance: 41.4
click at [410, 272] on div "Arrival Airport : [PERSON_NAME]-[PERSON_NAME][GEOGRAPHIC_DATA][PERSON_NAME] Arr…" at bounding box center [384, 267] width 388 height 20
type input "6:31 PM"
click at [496, 274] on div "Arrival Airport : [PERSON_NAME]-[PERSON_NAME][GEOGRAPHIC_DATA][PERSON_NAME] Arr…" at bounding box center [384, 267] width 388 height 20
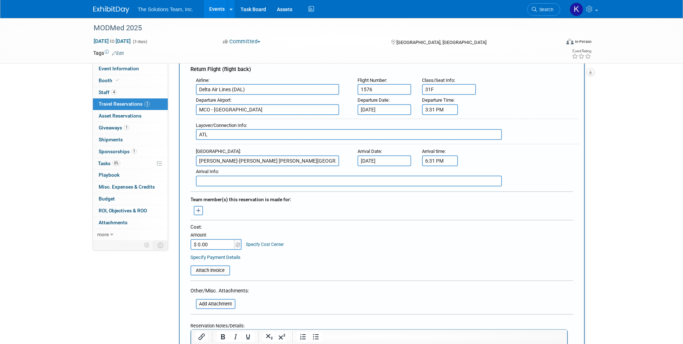
scroll to position [252, 0]
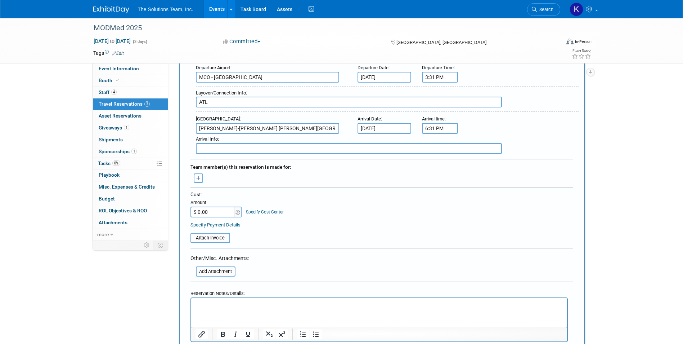
click at [198, 178] on icon "button" at bounding box center [198, 178] width 5 height 5
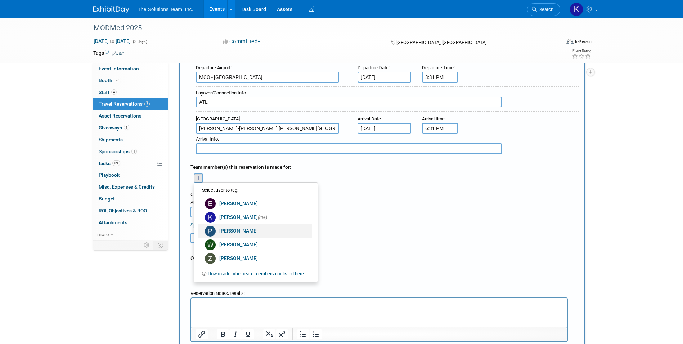
click at [251, 226] on link "[PERSON_NAME]" at bounding box center [255, 231] width 115 height 14
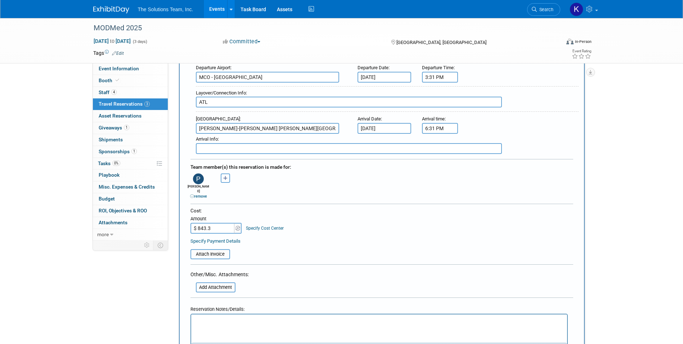
type input "$ 843.36"
click at [418, 253] on table "Attach Invoice" at bounding box center [381, 250] width 383 height 17
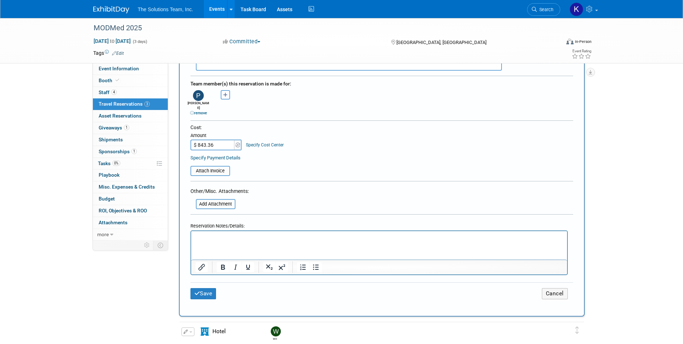
scroll to position [324, 0]
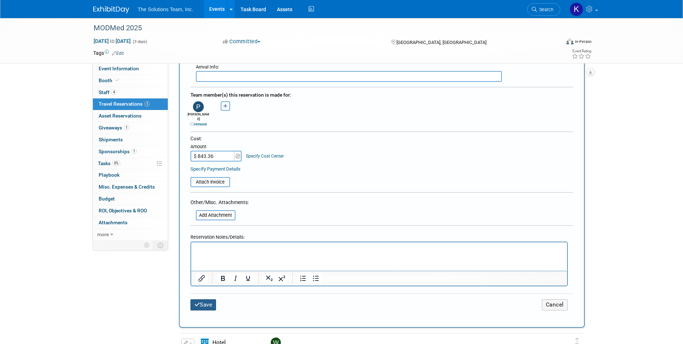
click at [207, 302] on button "Save" at bounding box center [203, 304] width 26 height 11
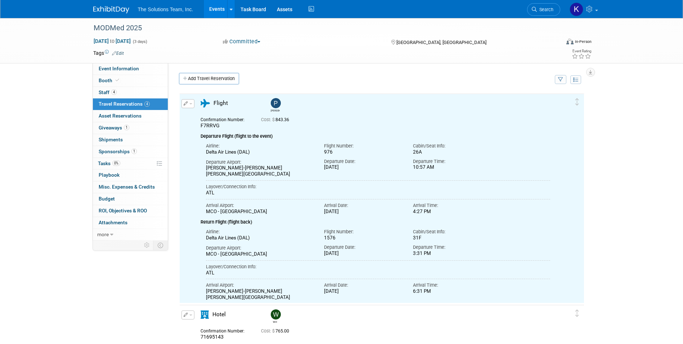
scroll to position [0, 0]
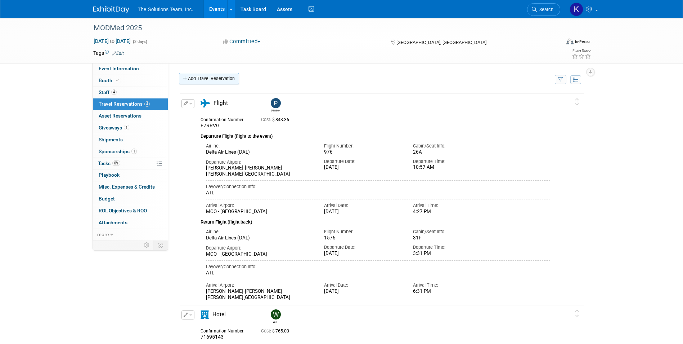
click at [204, 75] on link "Add Travel Reservation" at bounding box center [209, 79] width 60 height 12
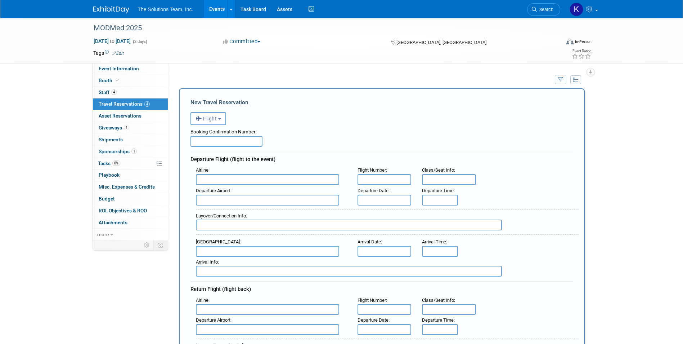
click at [210, 141] on input "text" at bounding box center [226, 141] width 72 height 11
type input "F7RRVG"
click at [237, 180] on input "text" at bounding box center [267, 179] width 143 height 11
click at [239, 202] on span "Delta Air Lines (DAL)" at bounding box center [271, 203] width 150 height 12
type input "Delta Air Lines (DAL)"
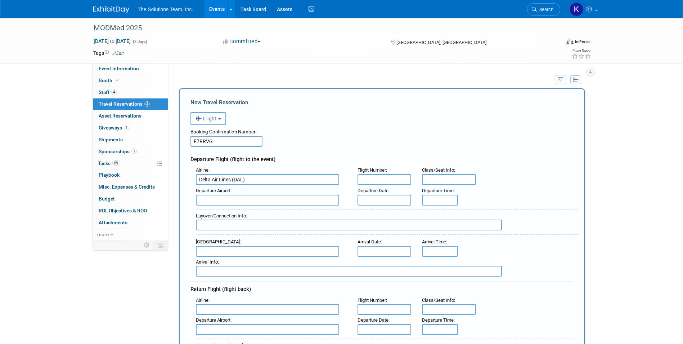
click at [369, 181] on input "text" at bounding box center [385, 179] width 54 height 11
type input "976"
click at [444, 180] on input "text" at bounding box center [449, 179] width 54 height 11
type input "24B"
click at [241, 204] on input "text" at bounding box center [267, 199] width 143 height 11
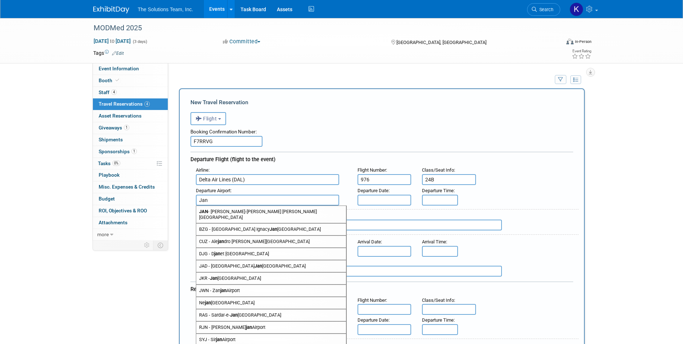
click at [235, 210] on span "[PERSON_NAME]-[PERSON_NAME] [PERSON_NAME][GEOGRAPHIC_DATA]" at bounding box center [271, 214] width 150 height 17
type input "[PERSON_NAME]-[PERSON_NAME] [PERSON_NAME][GEOGRAPHIC_DATA]"
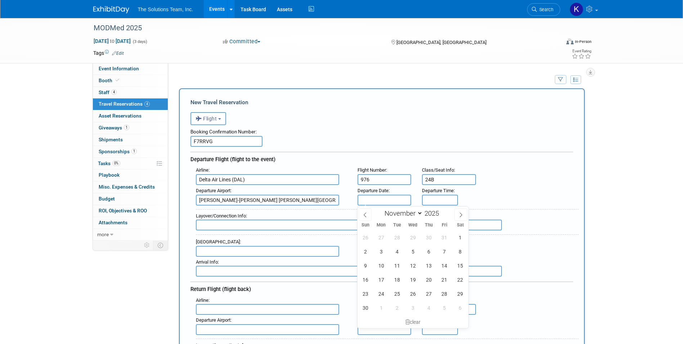
click at [371, 199] on input "text" at bounding box center [385, 199] width 54 height 11
click at [425, 276] on span "20" at bounding box center [429, 279] width 14 height 14
type input "[DATE]"
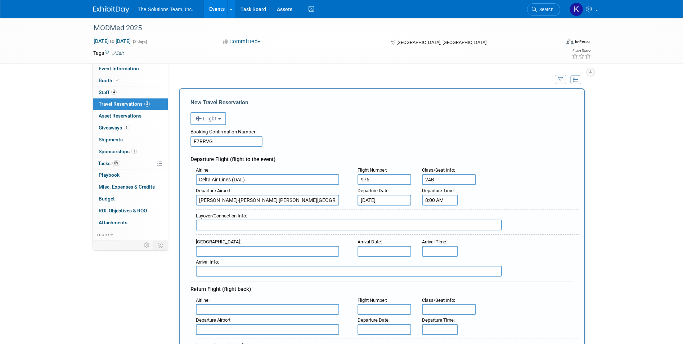
click at [434, 201] on input "8:00 AM" at bounding box center [440, 199] width 36 height 11
drag, startPoint x: 447, startPoint y: 199, endPoint x: 416, endPoint y: 197, distance: 31.0
click at [416, 197] on div "Departure Airport : [PERSON_NAME]-[PERSON_NAME][GEOGRAPHIC_DATA][PERSON_NAME] D…" at bounding box center [384, 195] width 388 height 20
type input "10:57 AM"
click at [498, 192] on div "Departure Airport : [PERSON_NAME]-[PERSON_NAME][GEOGRAPHIC_DATA][PERSON_NAME] D…" at bounding box center [384, 195] width 388 height 20
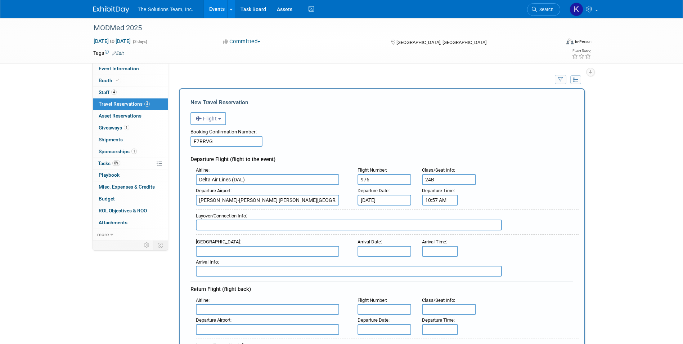
click at [223, 224] on input "text" at bounding box center [349, 224] width 306 height 11
type input "ATL"
click at [210, 253] on input "text" at bounding box center [267, 251] width 143 height 11
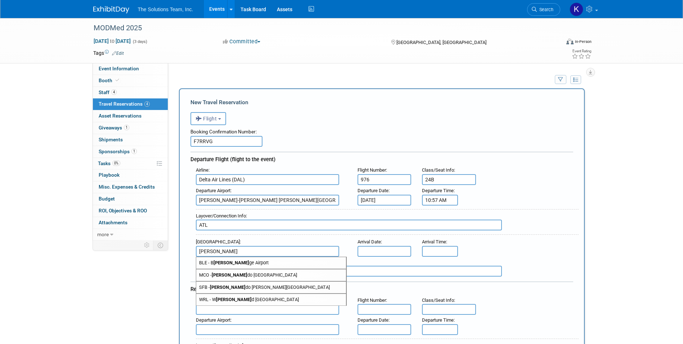
click at [214, 273] on strong "[PERSON_NAME]" at bounding box center [230, 274] width 36 height 5
type input "MCO - [GEOGRAPHIC_DATA]"
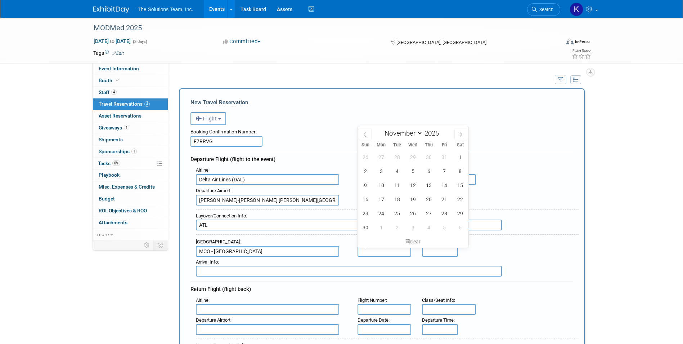
click at [374, 250] on input "text" at bounding box center [385, 251] width 54 height 11
click at [429, 196] on span "20" at bounding box center [429, 199] width 14 height 14
type input "[DATE]"
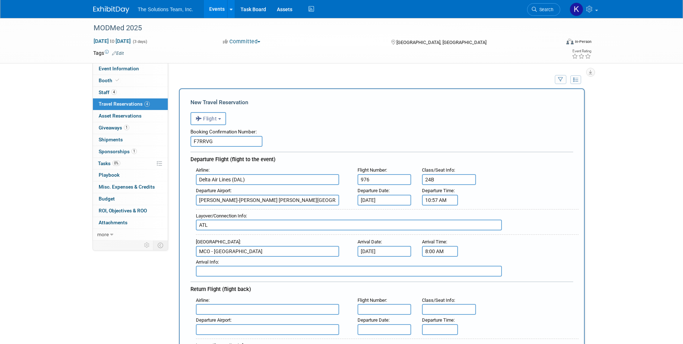
click at [442, 248] on input "8:00 AM" at bounding box center [440, 251] width 36 height 11
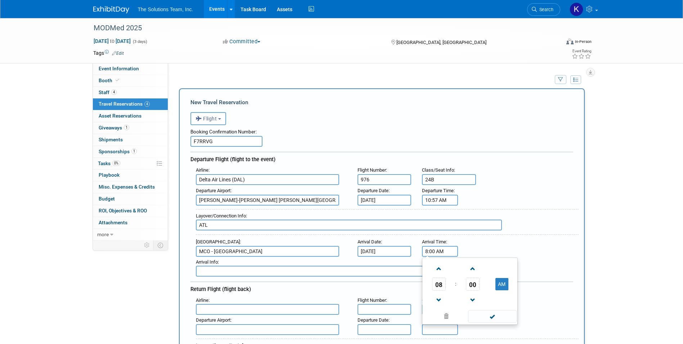
drag, startPoint x: 450, startPoint y: 253, endPoint x: 411, endPoint y: 252, distance: 39.6
click at [411, 252] on div "Arrival Airport : [GEOGRAPHIC_DATA] Arrival Date : [DATE] Arrival Time : 8:00 A…" at bounding box center [384, 246] width 388 height 20
type input "4:27 PM"
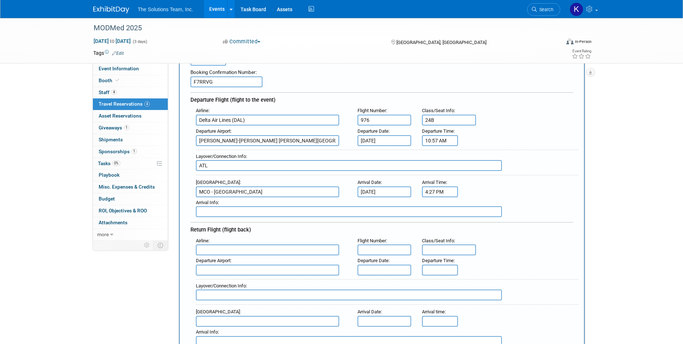
scroll to position [72, 0]
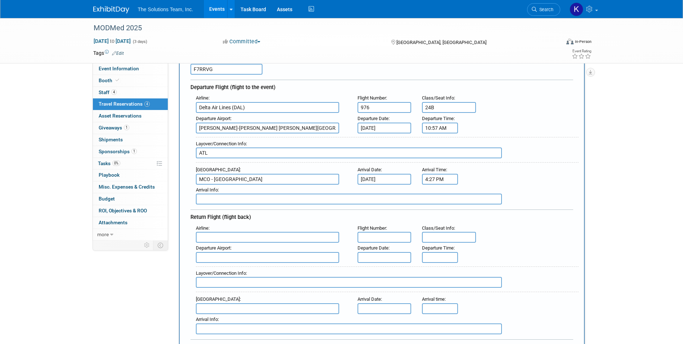
click at [225, 238] on input "text" at bounding box center [267, 237] width 143 height 11
click at [260, 260] on span "Delt a Air Lines (DAL)" at bounding box center [271, 261] width 150 height 12
type input "Delta Air Lines (DAL)"
click at [373, 238] on input "text" at bounding box center [385, 237] width 54 height 11
type input "1576"
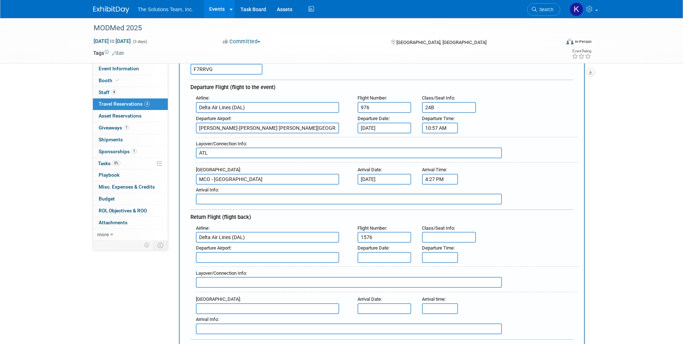
click at [433, 235] on input "text" at bounding box center [449, 237] width 54 height 11
type input "33F"
click at [220, 260] on input "text" at bounding box center [267, 257] width 143 height 11
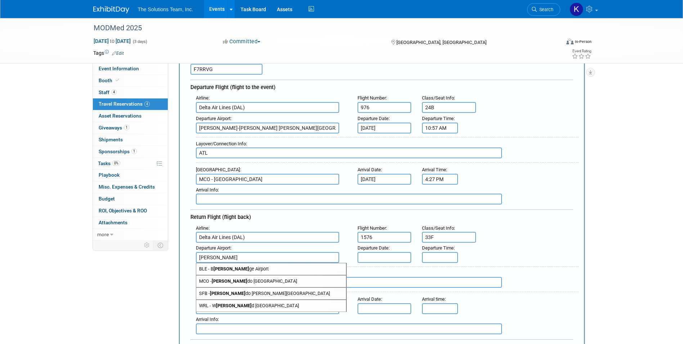
click at [250, 278] on span "MCO - [PERSON_NAME][GEOGRAPHIC_DATA]" at bounding box center [271, 281] width 150 height 12
type input "MCO - [GEOGRAPHIC_DATA]"
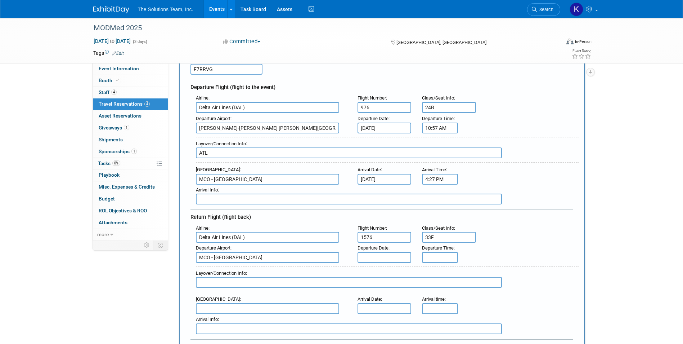
click at [250, 278] on input "text" at bounding box center [349, 282] width 306 height 11
type input "ATL"
click at [224, 305] on input "text" at bounding box center [267, 308] width 143 height 11
click at [235, 320] on span "[PERSON_NAME]-[PERSON_NAME] [PERSON_NAME][GEOGRAPHIC_DATA]" at bounding box center [271, 322] width 150 height 17
type input "[PERSON_NAME]-[PERSON_NAME] [PERSON_NAME][GEOGRAPHIC_DATA]"
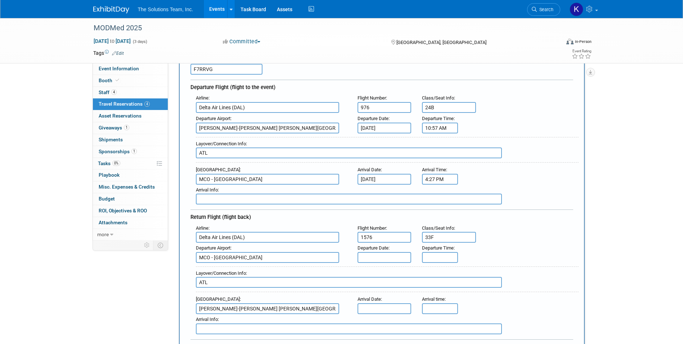
click at [383, 306] on input "text" at bounding box center [385, 308] width 54 height 11
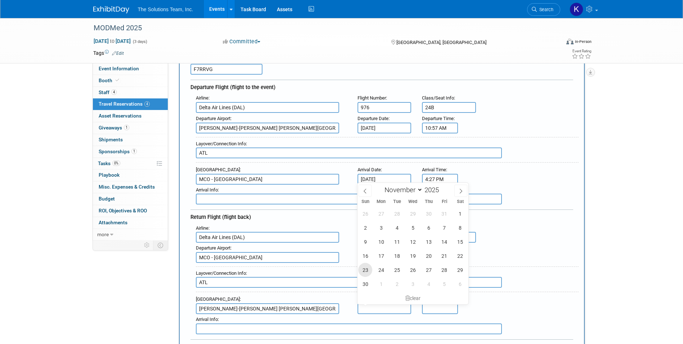
click at [362, 267] on span "23" at bounding box center [365, 269] width 14 height 14
type input "[DATE]"
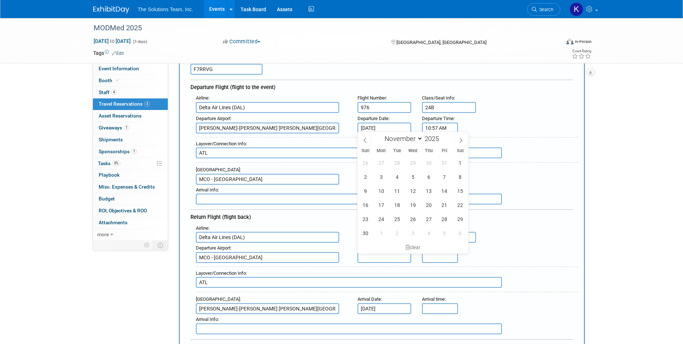
click at [383, 257] on input "text" at bounding box center [385, 257] width 54 height 11
click at [369, 223] on span "23" at bounding box center [365, 219] width 14 height 14
type input "[DATE]"
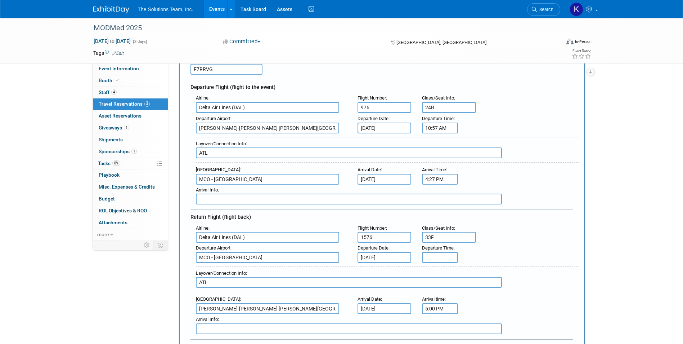
click at [449, 308] on input "5:00 PM" at bounding box center [440, 308] width 36 height 11
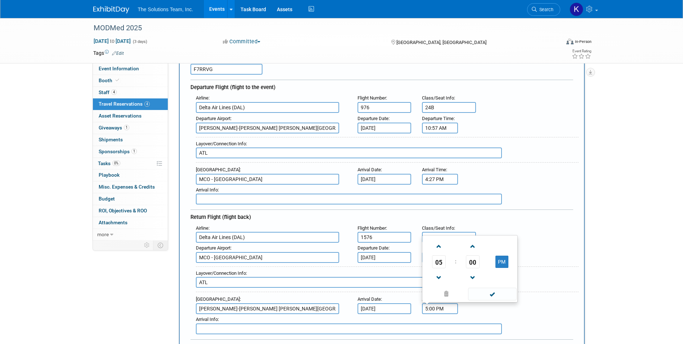
drag, startPoint x: 449, startPoint y: 308, endPoint x: 409, endPoint y: 308, distance: 39.2
click at [409, 308] on div "Arrival Airport : [PERSON_NAME]-[PERSON_NAME][GEOGRAPHIC_DATA][PERSON_NAME] Arr…" at bounding box center [384, 303] width 388 height 20
click at [500, 290] on span at bounding box center [492, 293] width 49 height 13
type input "6:31 PM"
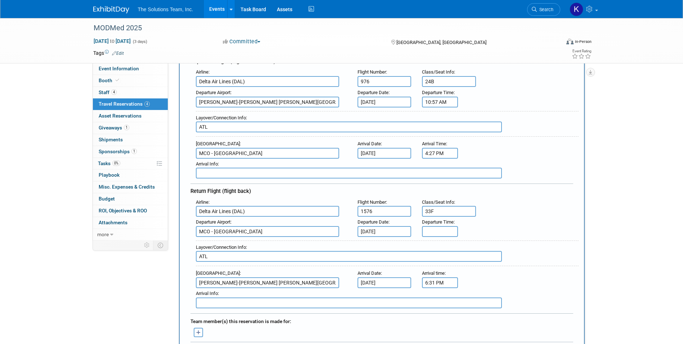
scroll to position [252, 0]
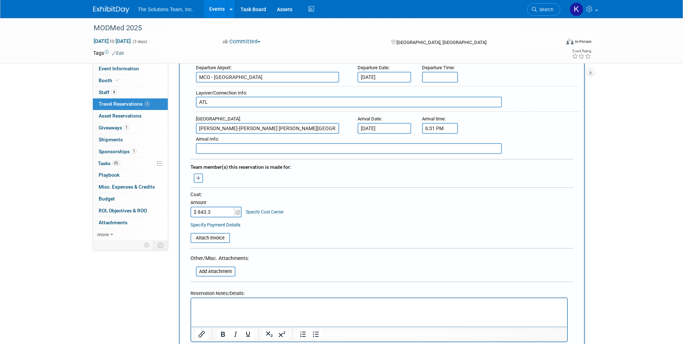
type input "$ 843.36"
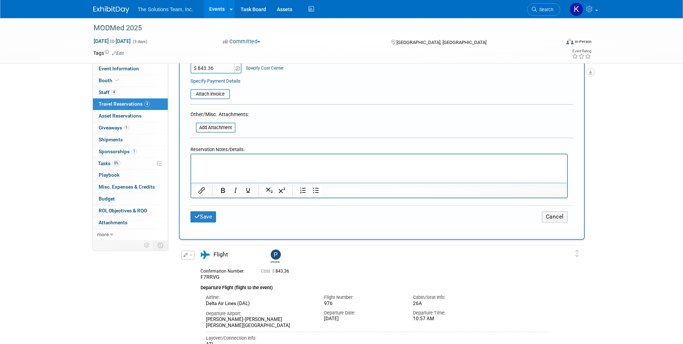
scroll to position [396, 0]
click at [203, 213] on button "Save" at bounding box center [203, 216] width 26 height 11
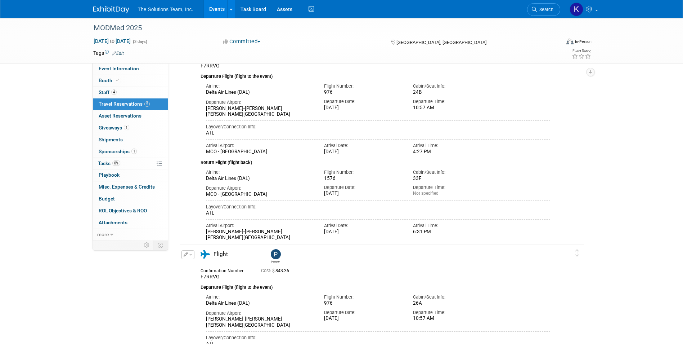
scroll to position [0, 0]
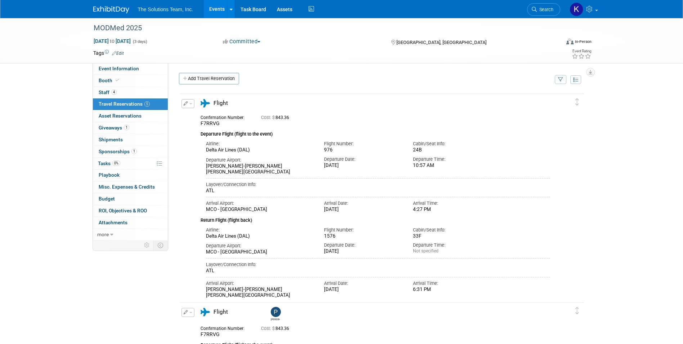
click at [188, 103] on button "button" at bounding box center [187, 103] width 13 height 9
click at [223, 118] on button "Edit Reservation" at bounding box center [212, 116] width 61 height 10
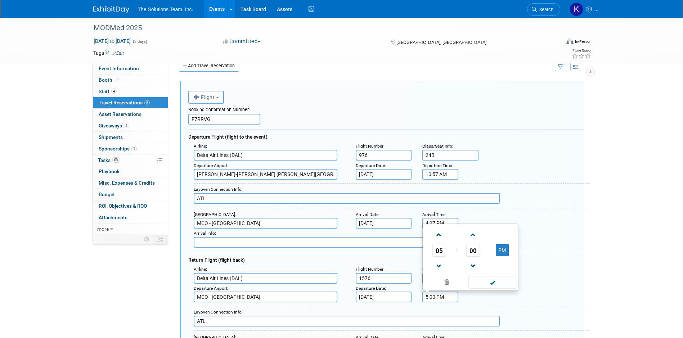
click at [442, 301] on input "5:00 PM" at bounding box center [440, 297] width 36 height 11
drag, startPoint x: 449, startPoint y: 297, endPoint x: 409, endPoint y: 297, distance: 40.3
click at [409, 297] on div "Departure Airport : [GEOGRAPHIC_DATA] Departure Date : [DATE] Departure Time : …" at bounding box center [388, 293] width 401 height 19
type input "3:31 PM"
click at [480, 302] on div "Departure Airport : [GEOGRAPHIC_DATA] Departure Date : [DATE] Departure Time : …" at bounding box center [388, 293] width 401 height 19
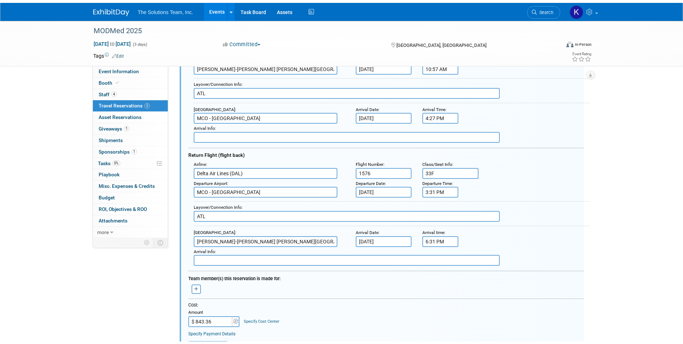
scroll to position [265, 0]
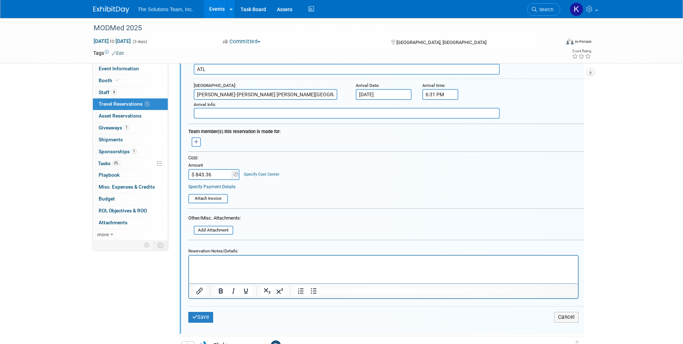
click at [210, 259] on p "Rich Text Area. Press ALT-0 for help." at bounding box center [383, 261] width 381 height 7
click at [211, 317] on button "Save" at bounding box center [200, 316] width 25 height 10
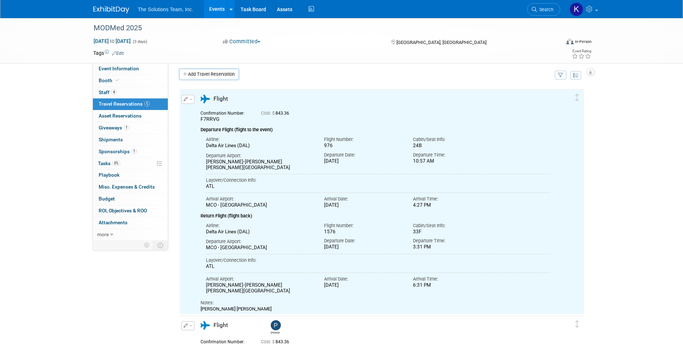
scroll to position [0, 0]
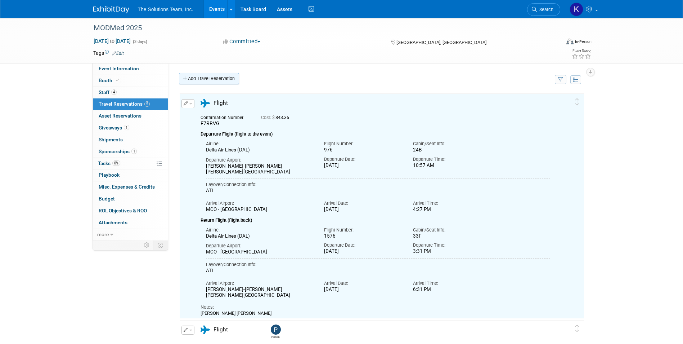
click at [219, 82] on link "Add Travel Reservation" at bounding box center [209, 79] width 60 height 12
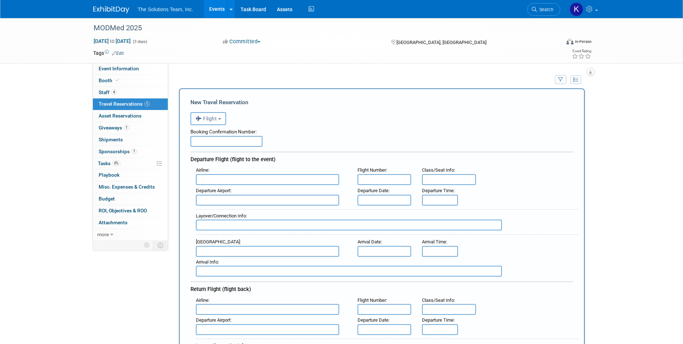
click at [219, 139] on input "text" at bounding box center [226, 141] width 72 height 11
type input "F7RRVG"
click at [236, 205] on span "Delta Air Lines (DAL)" at bounding box center [271, 203] width 150 height 12
type input "Delta Air Lines (DAL)"
click at [374, 180] on input "text" at bounding box center [385, 179] width 54 height 11
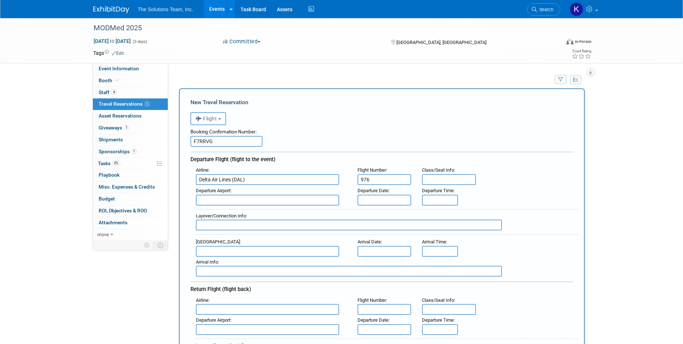
type input "976"
click at [449, 180] on input "text" at bounding box center [449, 179] width 54 height 11
click at [449, 180] on input "27" at bounding box center [449, 179] width 54 height 11
type input "27A"
click at [232, 205] on input "text" at bounding box center [267, 199] width 143 height 11
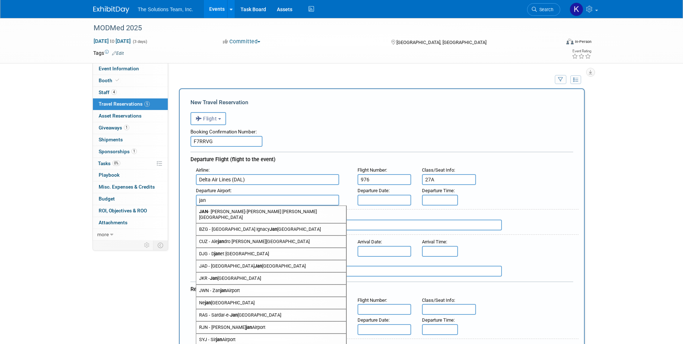
click at [232, 211] on span "[PERSON_NAME]-[PERSON_NAME] [PERSON_NAME][GEOGRAPHIC_DATA]" at bounding box center [271, 214] width 150 height 17
type input "[PERSON_NAME]-[PERSON_NAME] [PERSON_NAME][GEOGRAPHIC_DATA]"
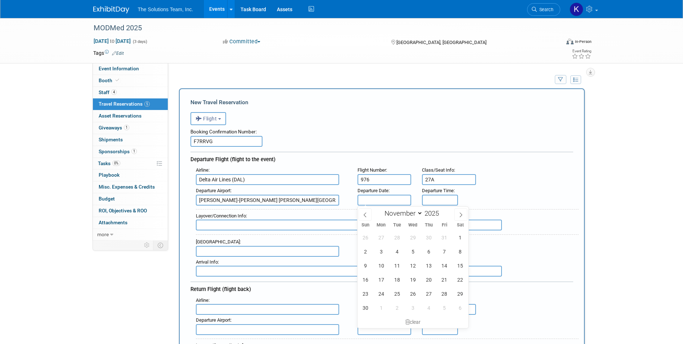
click at [383, 202] on input "text" at bounding box center [385, 199] width 54 height 11
click at [424, 279] on span "20" at bounding box center [429, 279] width 14 height 14
type input "[DATE]"
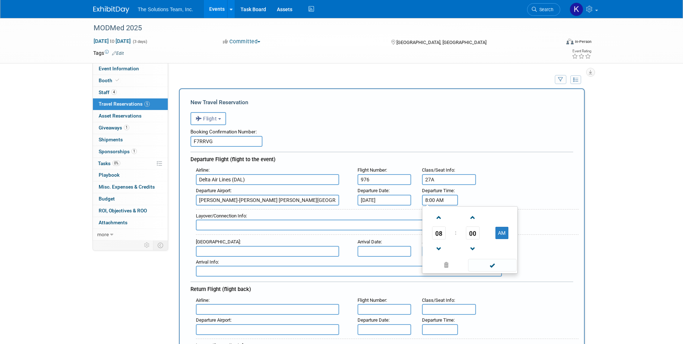
click at [438, 197] on input "8:00 AM" at bounding box center [440, 199] width 36 height 11
drag, startPoint x: 450, startPoint y: 199, endPoint x: 402, endPoint y: 199, distance: 47.9
click at [402, 199] on div "Departure Airport : [PERSON_NAME]-[PERSON_NAME][GEOGRAPHIC_DATA][PERSON_NAME] D…" at bounding box center [384, 195] width 388 height 20
type input "10:57 AM"
click at [279, 223] on input "text" at bounding box center [349, 224] width 306 height 11
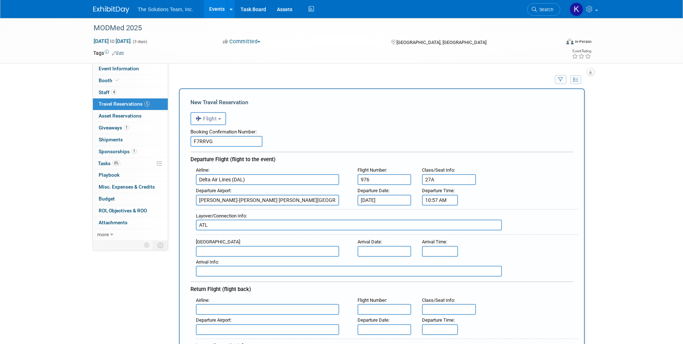
type input "ATL"
click at [248, 259] on span "MCO - [GEOGRAPHIC_DATA]" at bounding box center [271, 263] width 150 height 12
type input "MCO - [GEOGRAPHIC_DATA]"
click at [390, 247] on input "text" at bounding box center [385, 251] width 54 height 11
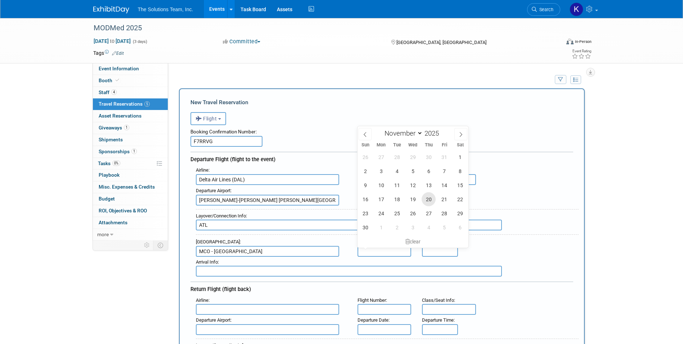
click at [430, 202] on span "20" at bounding box center [429, 199] width 14 height 14
type input "[DATE]"
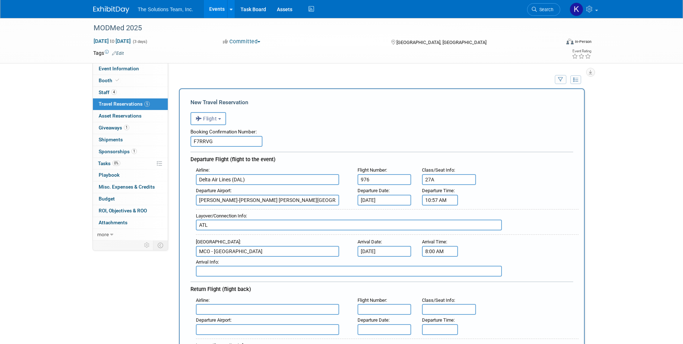
click at [434, 249] on input "8:00 AM" at bounding box center [440, 251] width 36 height 11
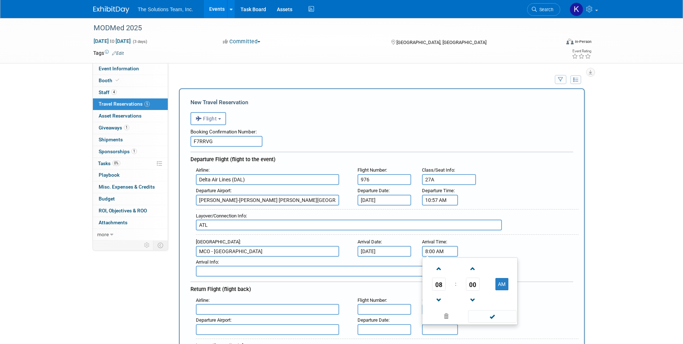
drag, startPoint x: 451, startPoint y: 255, endPoint x: 392, endPoint y: 255, distance: 58.7
click at [392, 255] on div "Arrival Airport : [GEOGRAPHIC_DATA] Arrival Date : [DATE] Arrival Time : 8:00 A…" at bounding box center [384, 246] width 388 height 20
click at [505, 320] on span at bounding box center [492, 316] width 49 height 13
type input "4:27 PM"
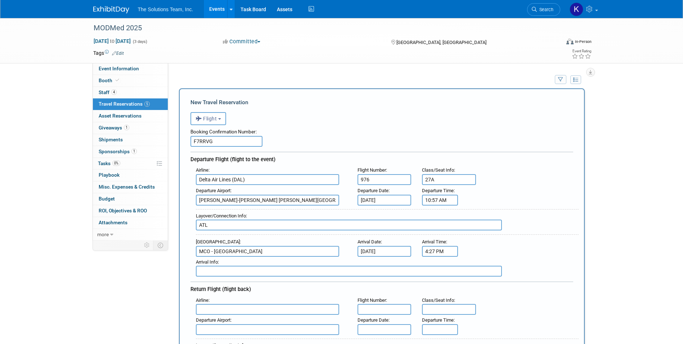
click at [213, 310] on input "text" at bounding box center [267, 309] width 143 height 11
click at [238, 331] on span "Delt a Air Lines (DAL)" at bounding box center [271, 333] width 150 height 12
type input "Delta Air Lines (DAL)"
click at [374, 307] on input "text" at bounding box center [385, 309] width 54 height 11
type input "1576"
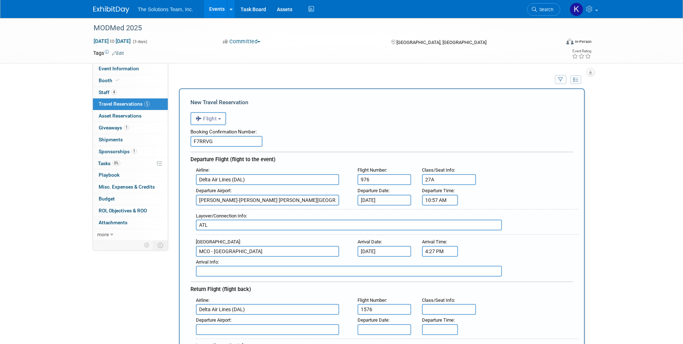
click at [446, 312] on input "text" at bounding box center [449, 309] width 54 height 11
type input "32F"
click at [245, 333] on input "text" at bounding box center [267, 329] width 143 height 11
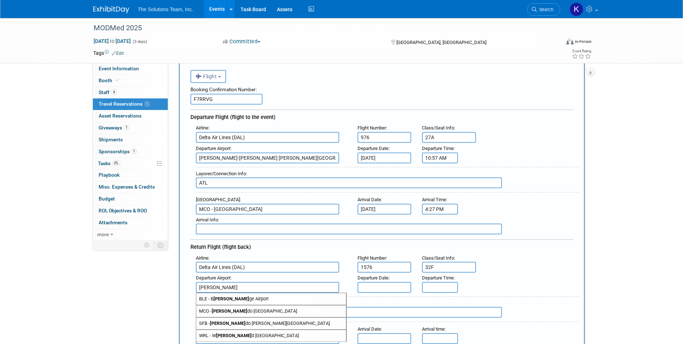
scroll to position [108, 0]
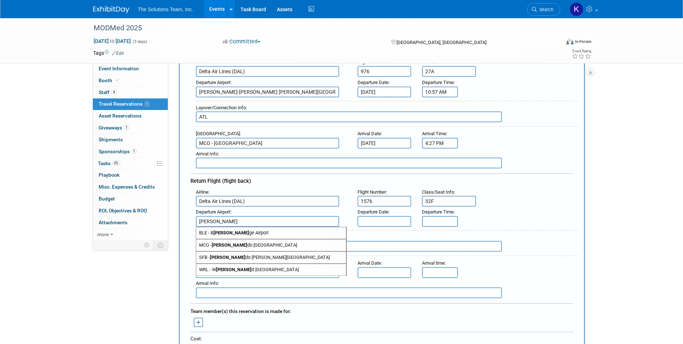
click at [216, 242] on strong "[PERSON_NAME]" at bounding box center [230, 244] width 36 height 5
type input "MCO - [GEOGRAPHIC_DATA]"
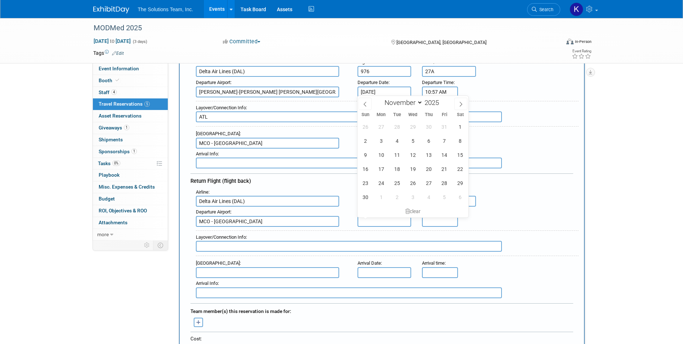
click at [381, 222] on input "text" at bounding box center [385, 221] width 54 height 11
click at [367, 184] on span "23" at bounding box center [365, 183] width 14 height 14
type input "[DATE]"
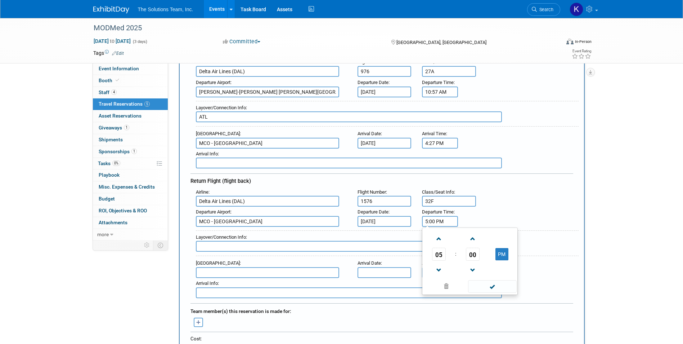
click at [425, 217] on input "5:00 PM" at bounding box center [440, 221] width 36 height 11
drag, startPoint x: 450, startPoint y: 225, endPoint x: 409, endPoint y: 225, distance: 40.3
click at [409, 225] on div "Departure Airport : [GEOGRAPHIC_DATA] Departure Date : [DATE] Departure Time : …" at bounding box center [384, 216] width 388 height 20
click at [500, 256] on button "PM" at bounding box center [501, 254] width 13 height 12
click at [500, 256] on button "AM" at bounding box center [501, 254] width 13 height 12
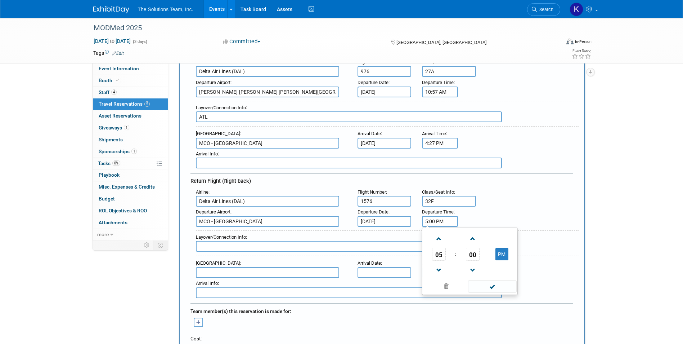
drag, startPoint x: 449, startPoint y: 219, endPoint x: 410, endPoint y: 219, distance: 38.5
click at [410, 219] on div "Departure Airport : [GEOGRAPHIC_DATA] Departure Date : [DATE] Departure Time : …" at bounding box center [384, 216] width 388 height 20
type input "3:31 PM"
click at [235, 242] on input "text" at bounding box center [349, 246] width 306 height 11
type input "ATL"
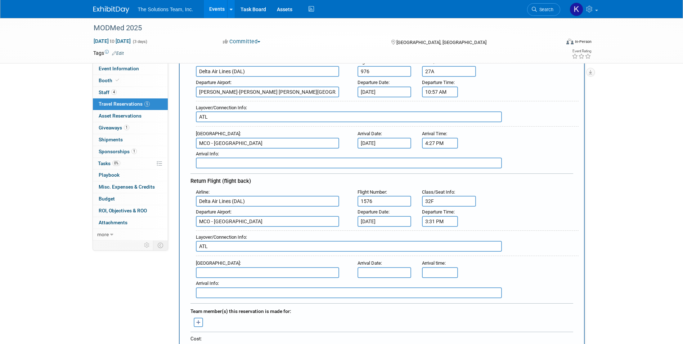
click at [214, 270] on input "text" at bounding box center [267, 272] width 143 height 11
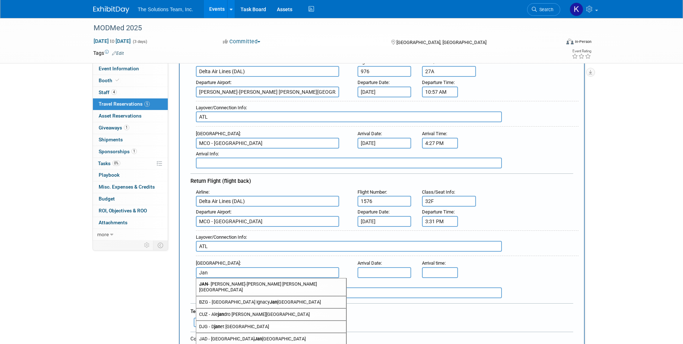
click at [219, 284] on span "[PERSON_NAME]-[PERSON_NAME] [PERSON_NAME][GEOGRAPHIC_DATA]" at bounding box center [271, 286] width 150 height 17
type input "[PERSON_NAME]-[PERSON_NAME] [PERSON_NAME][GEOGRAPHIC_DATA]"
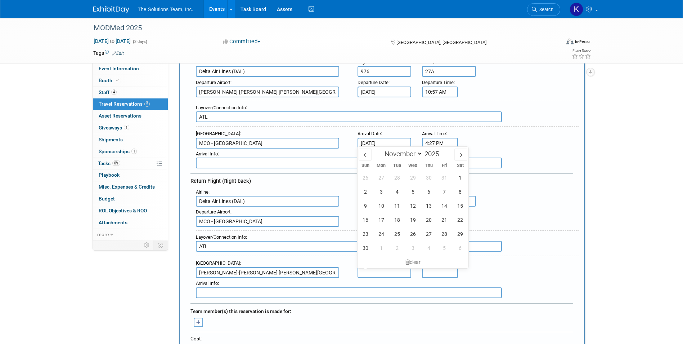
click at [371, 269] on input "text" at bounding box center [385, 272] width 54 height 11
click at [365, 236] on span "23" at bounding box center [365, 233] width 14 height 14
type input "[DATE]"
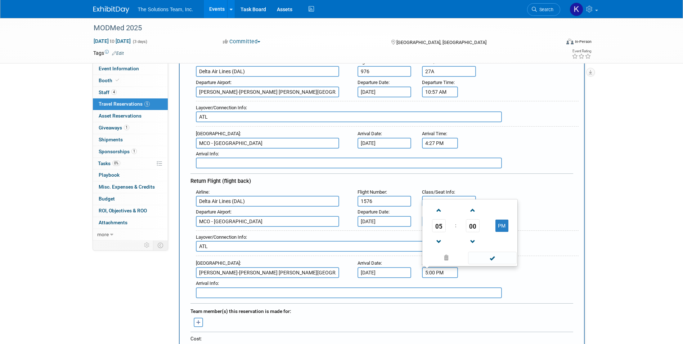
click at [436, 274] on input "5:00 PM" at bounding box center [440, 272] width 36 height 11
drag, startPoint x: 443, startPoint y: 274, endPoint x: 400, endPoint y: 276, distance: 43.6
click at [400, 276] on div "Arrival Airport : [PERSON_NAME]-[PERSON_NAME][GEOGRAPHIC_DATA][PERSON_NAME] Arr…" at bounding box center [384, 267] width 388 height 20
click at [502, 257] on span at bounding box center [492, 257] width 49 height 13
type input "6:31 PM"
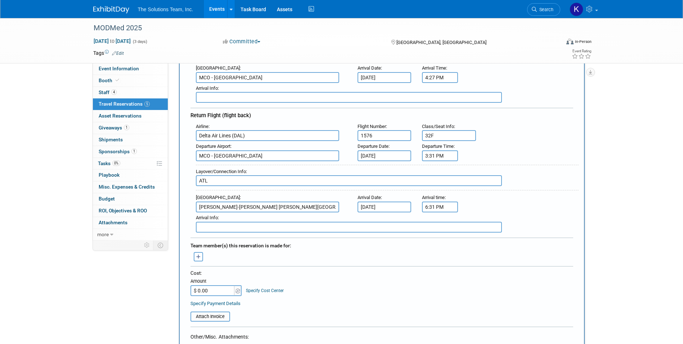
scroll to position [180, 0]
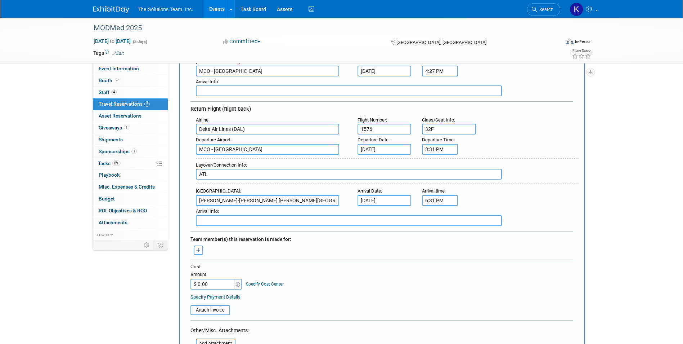
click at [201, 249] on icon "button" at bounding box center [198, 250] width 5 height 5
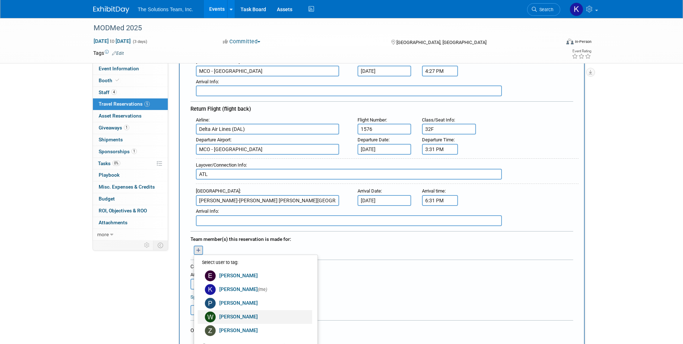
click at [248, 317] on link "[PERSON_NAME]" at bounding box center [255, 317] width 115 height 14
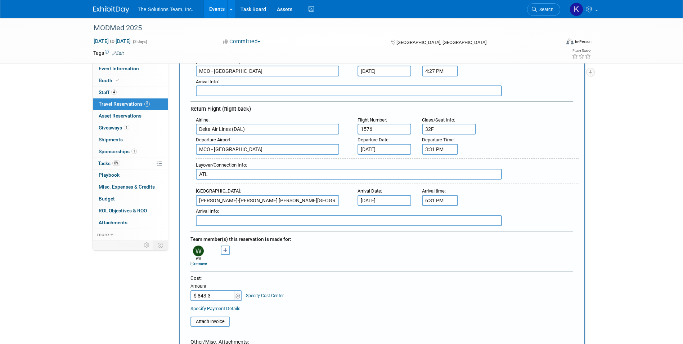
type input "$ 843.36"
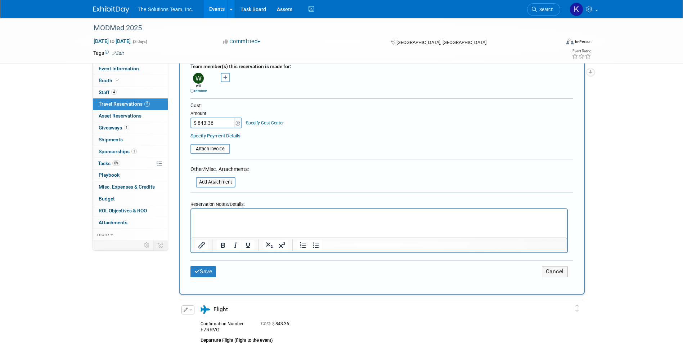
scroll to position [360, 0]
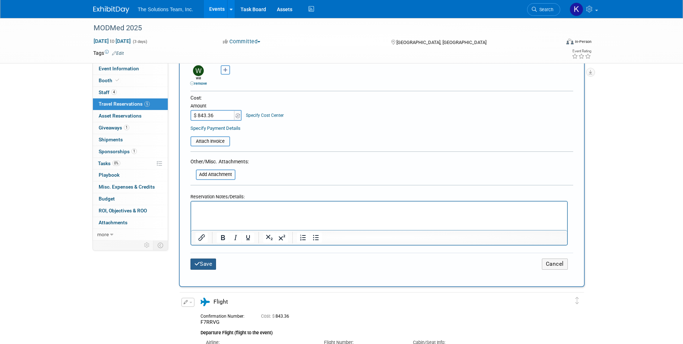
click at [211, 262] on button "Save" at bounding box center [203, 263] width 26 height 11
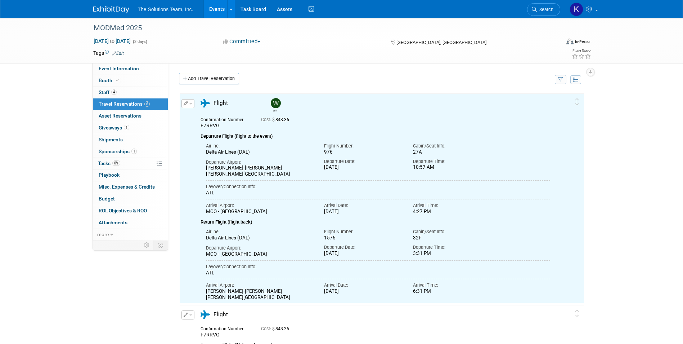
scroll to position [0, 0]
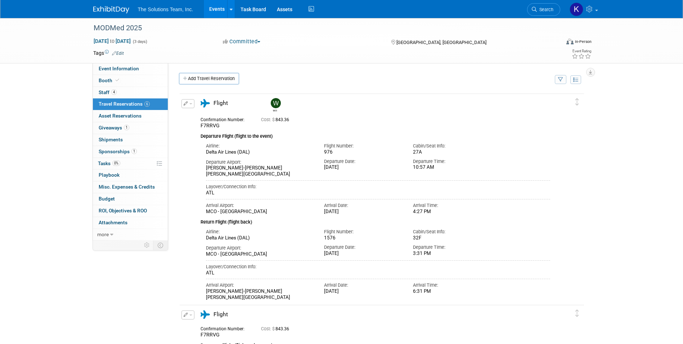
click at [210, 78] on link "Add Travel Reservation" at bounding box center [209, 79] width 60 height 12
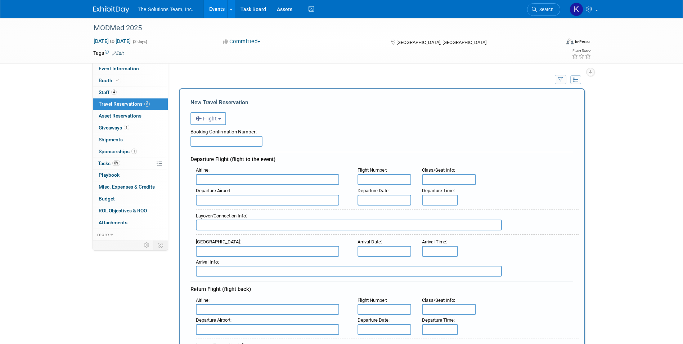
click at [212, 144] on input "text" at bounding box center [226, 141] width 72 height 11
type input "f"
type input "F8WJQU"
click at [216, 180] on input "text" at bounding box center [267, 179] width 143 height 11
click at [210, 182] on input "de" at bounding box center [267, 179] width 143 height 11
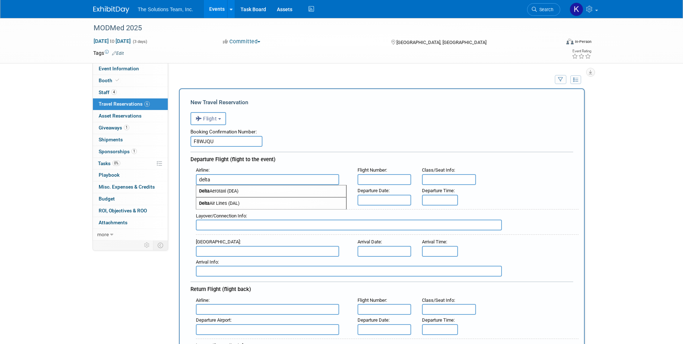
click at [218, 201] on span "Delta Air Lines (DAL)" at bounding box center [271, 203] width 150 height 12
type input "Delta Air Lines (DAL)"
click at [374, 181] on input "text" at bounding box center [385, 179] width 54 height 11
type input "976"
type input "26E"
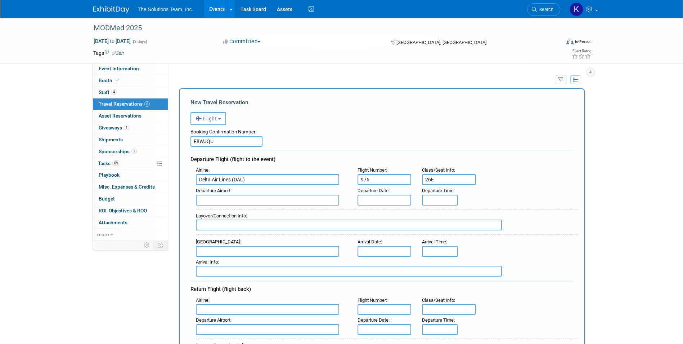
click at [212, 203] on input "text" at bounding box center [267, 199] width 143 height 11
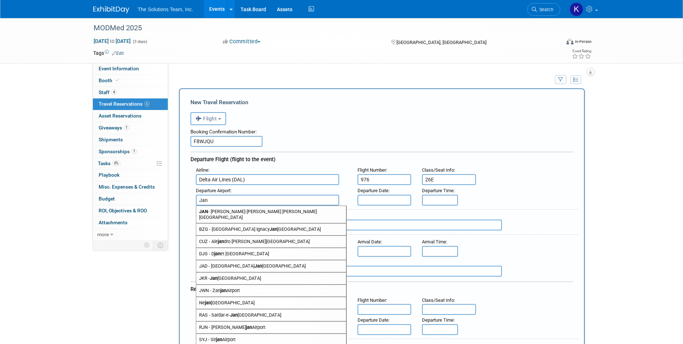
click at [287, 210] on span "[PERSON_NAME]-[PERSON_NAME] [PERSON_NAME][GEOGRAPHIC_DATA]" at bounding box center [271, 214] width 150 height 17
type input "[PERSON_NAME]-[PERSON_NAME] [PERSON_NAME][GEOGRAPHIC_DATA]"
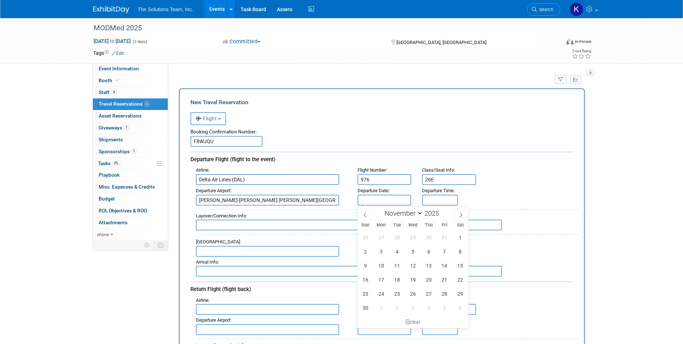
click at [384, 199] on input "text" at bounding box center [385, 199] width 54 height 11
click at [426, 278] on span "20" at bounding box center [429, 279] width 14 height 14
type input "[DATE]"
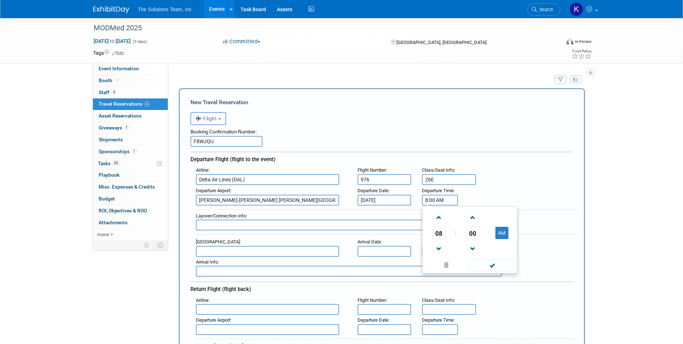
click at [436, 199] on input "8:00 AM" at bounding box center [440, 199] width 36 height 11
drag, startPoint x: 446, startPoint y: 198, endPoint x: 409, endPoint y: 201, distance: 37.9
click at [409, 201] on div "Departure Airport : [PERSON_NAME]-[PERSON_NAME][GEOGRAPHIC_DATA][PERSON_NAME] D…" at bounding box center [384, 195] width 388 height 20
type input "10:57 AM"
click at [216, 222] on input "text" at bounding box center [349, 224] width 306 height 11
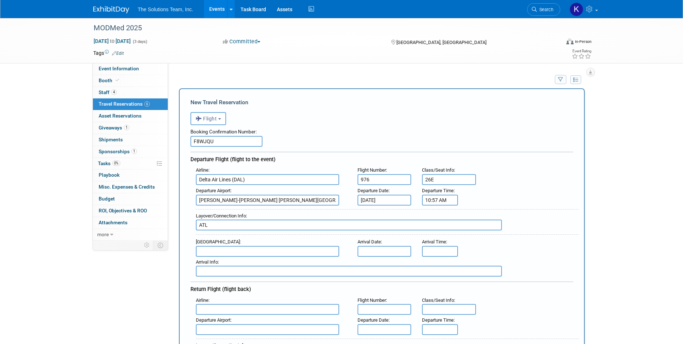
type input "ATL"
click at [202, 250] on input "text" at bounding box center [267, 251] width 143 height 11
type input "M"
click at [234, 264] on span "MCO - [GEOGRAPHIC_DATA]" at bounding box center [271, 263] width 150 height 12
type input "MCO - [GEOGRAPHIC_DATA]"
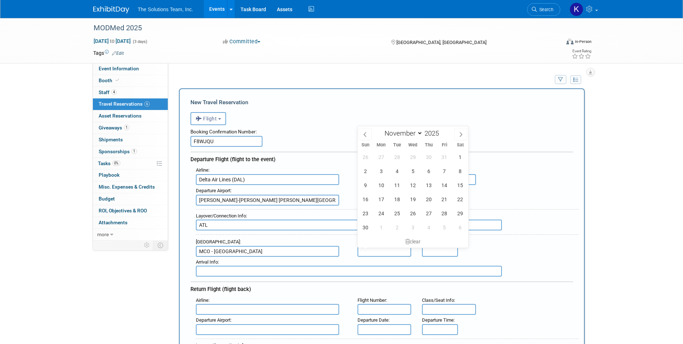
click at [375, 253] on input "text" at bounding box center [385, 251] width 54 height 11
click at [431, 199] on span "20" at bounding box center [429, 199] width 14 height 14
type input "[DATE]"
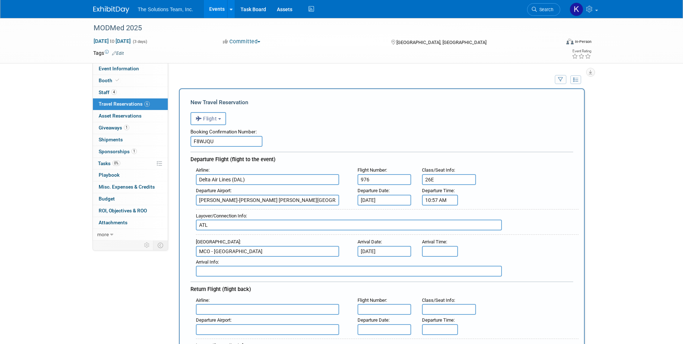
type input "8:00 AM"
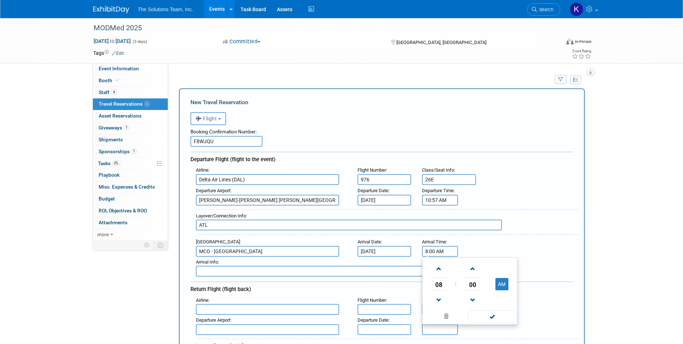
click at [451, 249] on input "8:00 AM" at bounding box center [440, 251] width 36 height 11
drag, startPoint x: 452, startPoint y: 250, endPoint x: 407, endPoint y: 250, distance: 45.0
click at [407, 250] on div "Arrival Airport : [GEOGRAPHIC_DATA] Arrival Date : [DATE] Arrival Time : 8:00 A…" at bounding box center [384, 246] width 388 height 20
type input "4:27 PM"
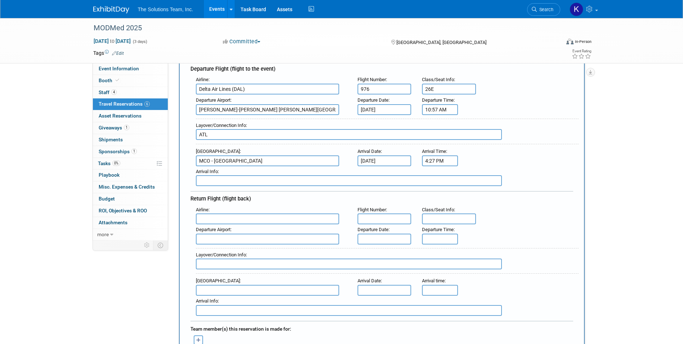
scroll to position [108, 0]
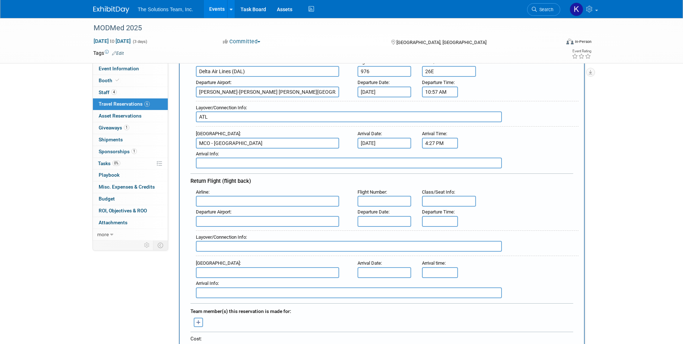
click at [241, 196] on input "text" at bounding box center [267, 201] width 143 height 11
click at [242, 226] on span "Delta Air Lines (DAL)" at bounding box center [271, 225] width 150 height 12
type input "Delta Air Lines (DAL)"
click at [380, 205] on input "text" at bounding box center [385, 201] width 54 height 11
type input "1576"
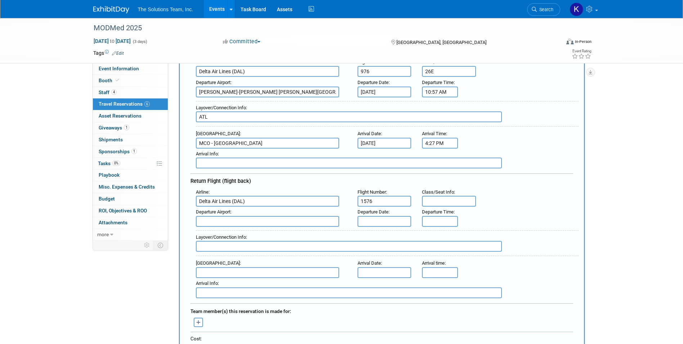
click at [440, 201] on input "text" at bounding box center [449, 201] width 54 height 11
type input "35F"
click at [210, 219] on input "text" at bounding box center [267, 221] width 143 height 11
click at [280, 232] on span "MCO - [GEOGRAPHIC_DATA]" at bounding box center [271, 233] width 150 height 12
type input "MCO - [GEOGRAPHIC_DATA]"
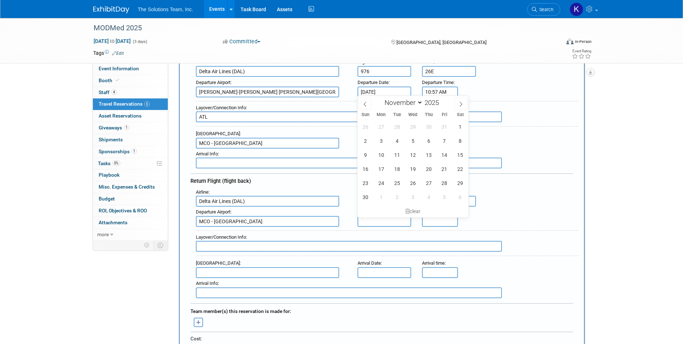
click at [374, 223] on input "text" at bounding box center [385, 221] width 54 height 11
click at [364, 184] on span "23" at bounding box center [365, 183] width 14 height 14
type input "[DATE]"
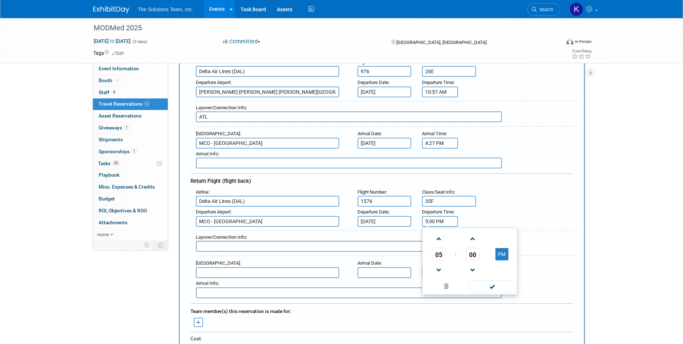
click at [435, 218] on input "5:00 PM" at bounding box center [440, 221] width 36 height 11
click at [497, 284] on span at bounding box center [492, 286] width 49 height 13
type input "3:31 PM"
click at [208, 269] on input "text" at bounding box center [267, 272] width 143 height 11
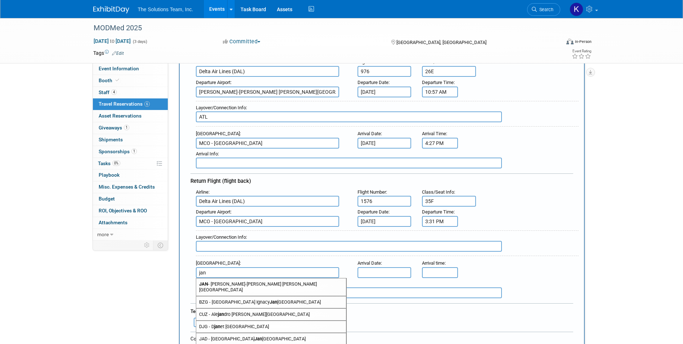
click at [214, 283] on span "[PERSON_NAME]-[PERSON_NAME] [PERSON_NAME][GEOGRAPHIC_DATA]" at bounding box center [271, 286] width 150 height 17
type input "[PERSON_NAME]-[PERSON_NAME] [PERSON_NAME][GEOGRAPHIC_DATA]"
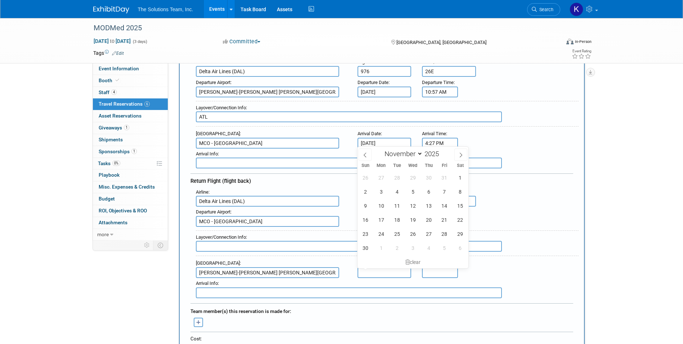
click at [375, 235] on body "The Solutions Team, Inc. Events Add Event Bulk Upload Events Shareable Event Bo…" at bounding box center [341, 64] width 683 height 344
click at [369, 233] on span "23" at bounding box center [365, 233] width 14 height 14
type input "[DATE]"
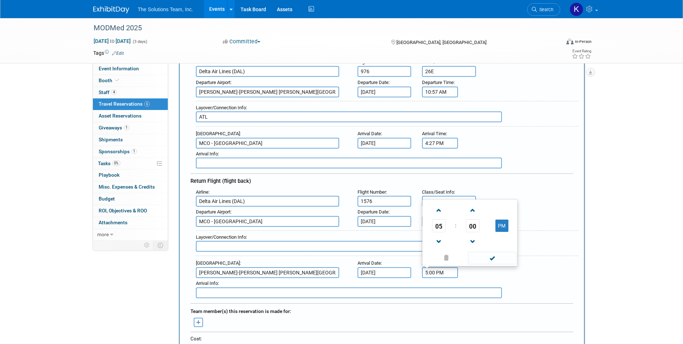
click at [436, 273] on input "5:00 PM" at bounding box center [440, 272] width 36 height 11
drag, startPoint x: 437, startPoint y: 273, endPoint x: 406, endPoint y: 273, distance: 30.6
click at [406, 273] on div "Arrival Airport : [PERSON_NAME]-[PERSON_NAME][GEOGRAPHIC_DATA][PERSON_NAME] Arr…" at bounding box center [384, 267] width 388 height 20
type input "6:31 PM"
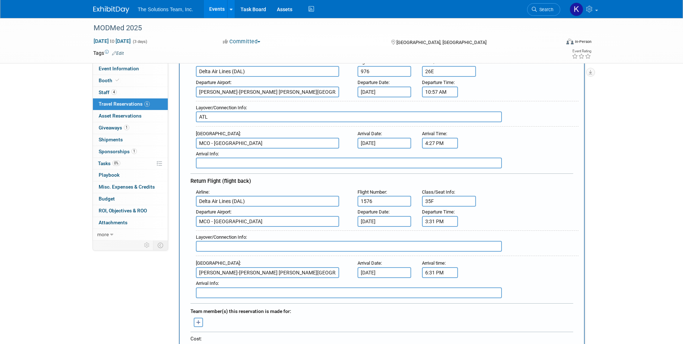
click at [488, 279] on div "Arrival Info :" at bounding box center [387, 283] width 383 height 8
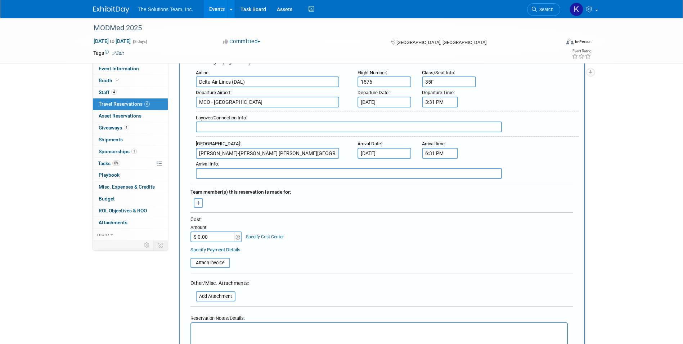
scroll to position [288, 0]
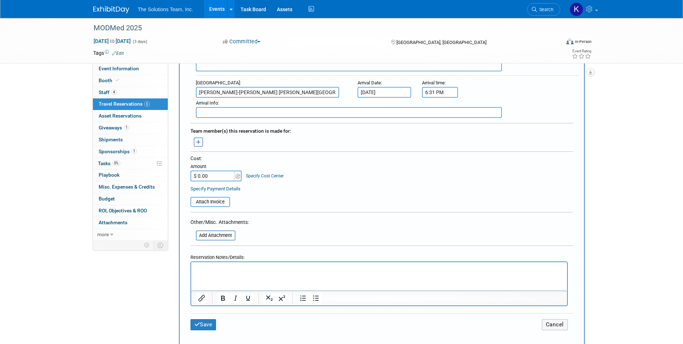
click at [199, 140] on icon "button" at bounding box center [198, 142] width 5 height 5
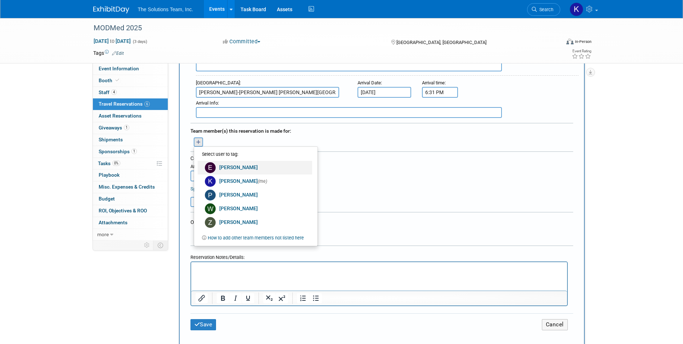
click at [243, 167] on link "[PERSON_NAME]" at bounding box center [255, 168] width 115 height 14
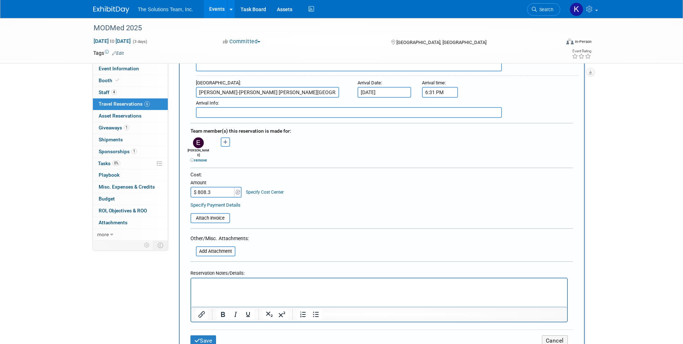
type input "$ 808.37"
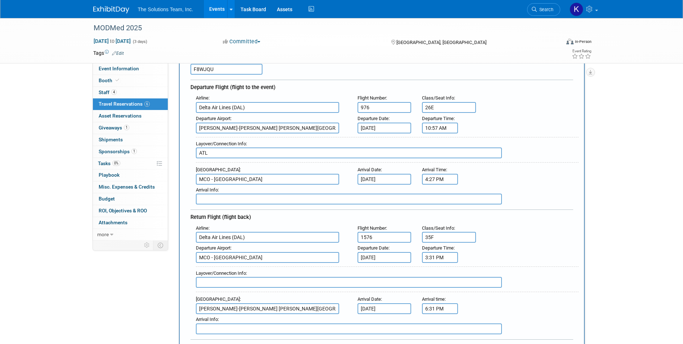
scroll to position [396, 0]
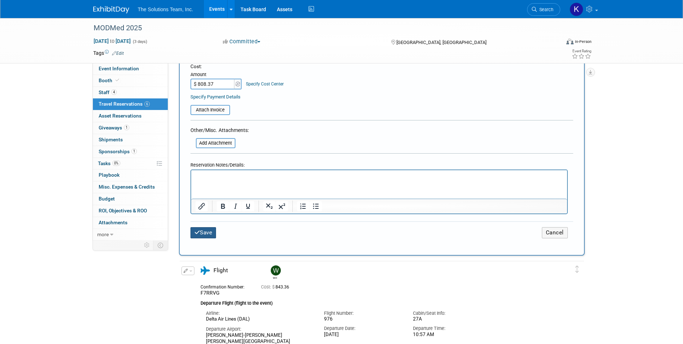
click at [203, 228] on button "Save" at bounding box center [203, 232] width 26 height 11
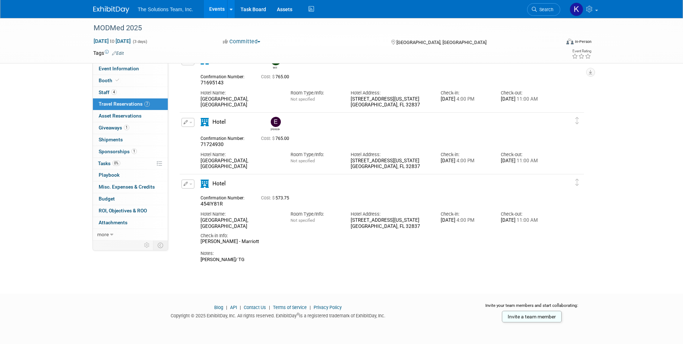
scroll to position [884, 0]
